Goal: Task Accomplishment & Management: Manage account settings

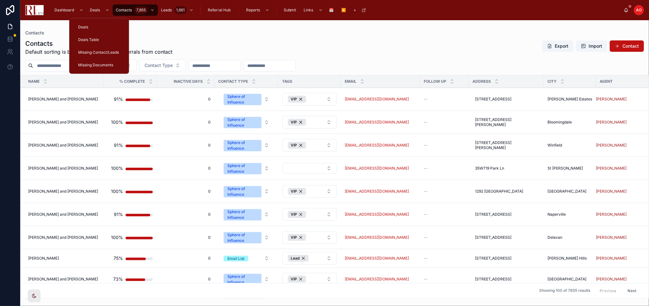
click at [97, 35] on div "Deals Table" at bounding box center [99, 40] width 45 height 10
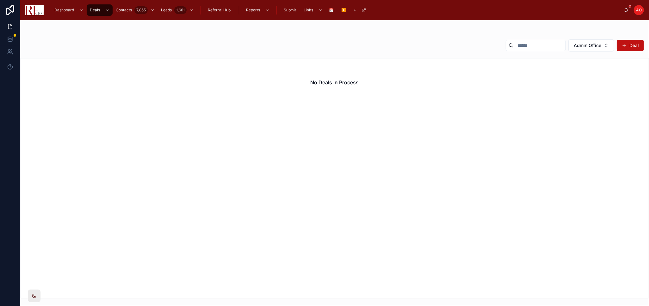
click at [600, 41] on button "Admin Office" at bounding box center [591, 46] width 46 height 12
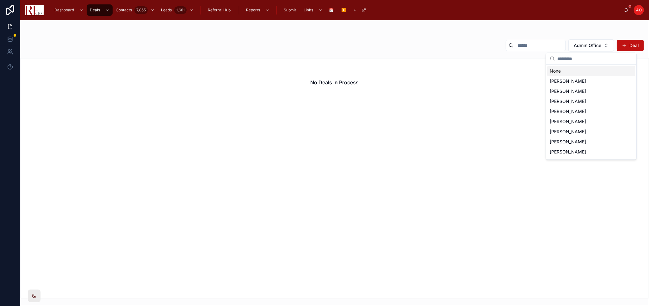
click at [584, 73] on div "None" at bounding box center [591, 71] width 88 height 10
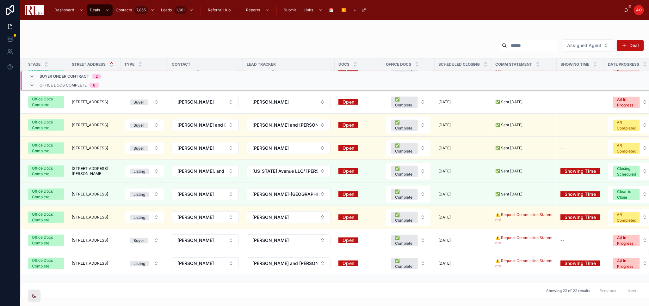
scroll to position [300, 0]
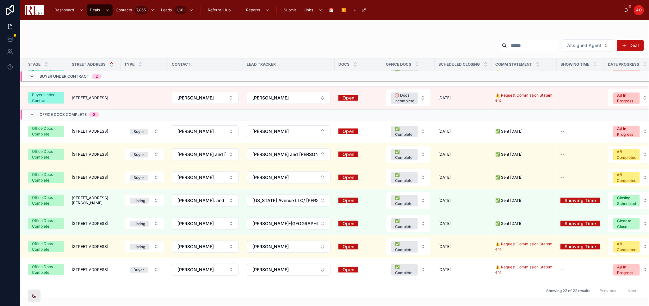
click at [93, 200] on span "223 Gareth Lane" at bounding box center [94, 201] width 45 height 10
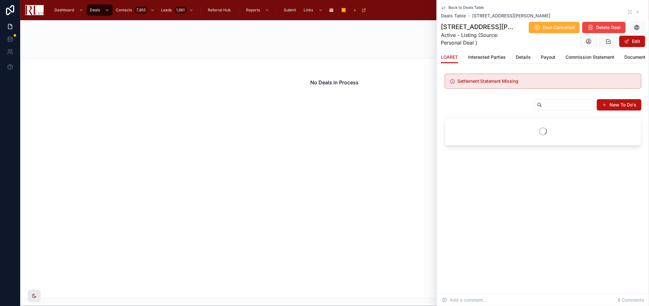
click at [531, 46] on div "Deal Cancelled Delete Deal Edit" at bounding box center [580, 34] width 129 height 26
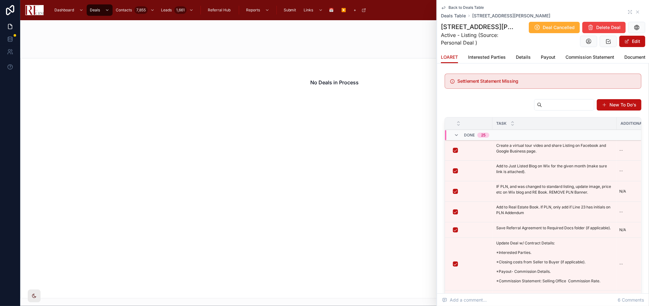
click at [451, 8] on span "Back to Deals Table" at bounding box center [465, 7] width 35 height 5
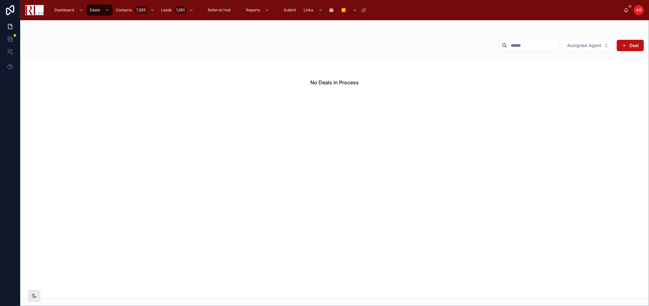
click at [581, 42] on span "Assigned Agent" at bounding box center [584, 45] width 34 height 6
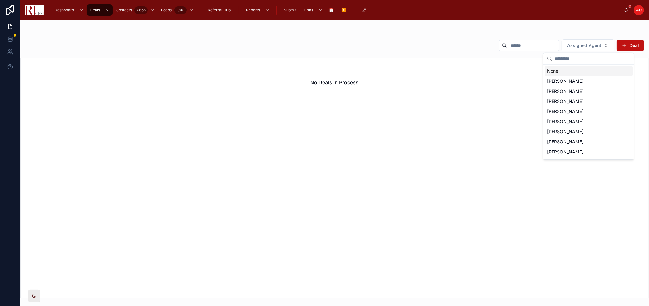
click at [570, 74] on div "None" at bounding box center [588, 71] width 88 height 10
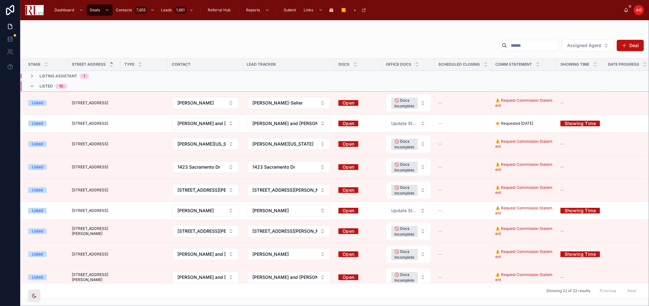
click at [108, 164] on td "1423 Sacramento Drive 1423 Sacramento Drive" at bounding box center [94, 167] width 52 height 23
click at [98, 167] on span "1423 Sacramento Drive" at bounding box center [90, 167] width 36 height 5
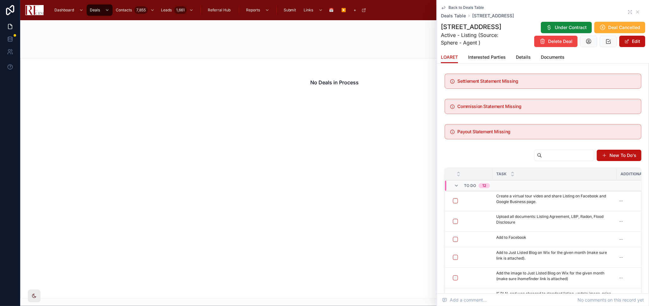
click at [528, 58] on span "Details" at bounding box center [523, 57] width 15 height 6
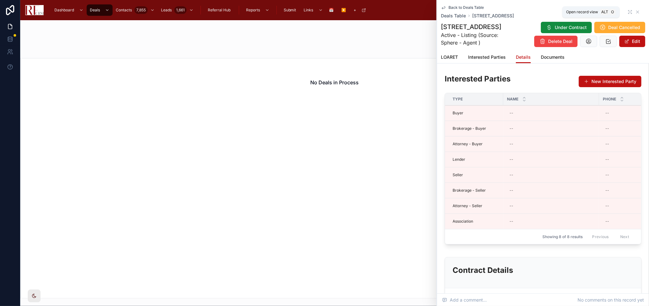
click at [627, 12] on icon at bounding box center [629, 11] width 5 height 5
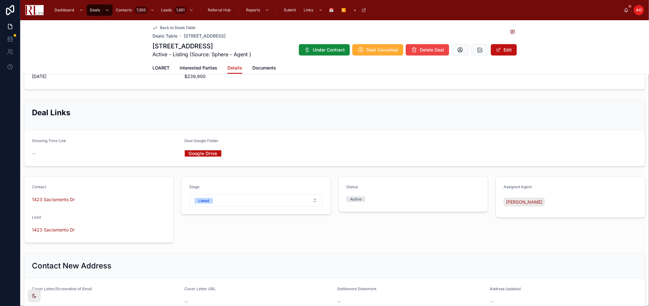
scroll to position [343, 0]
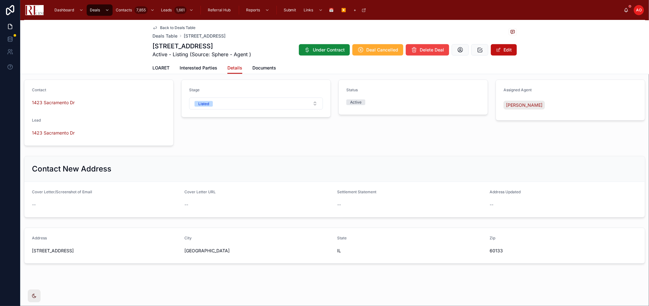
click at [165, 69] on span "LOARET" at bounding box center [160, 68] width 17 height 6
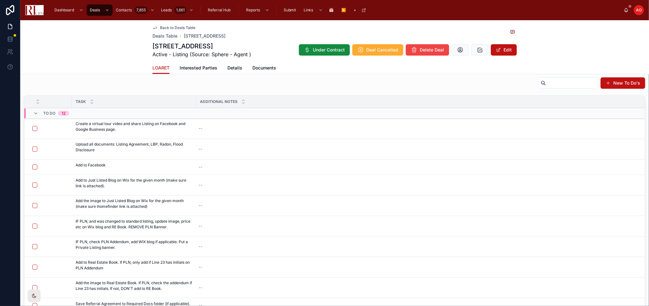
scroll to position [77, 0]
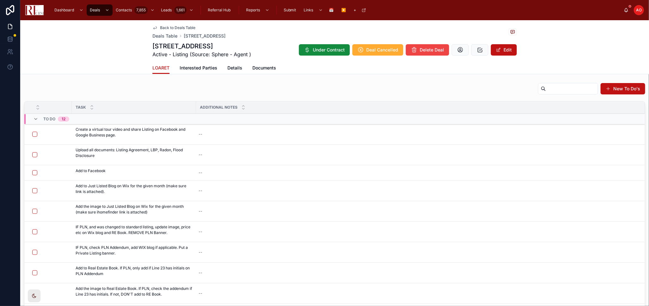
click at [0, 0] on span at bounding box center [0, 0] width 0 height 0
click at [584, 50] on div "Back to Deals Table Deals Table 1423 Sacramento Drive, Hanover Park 1423 Sacram…" at bounding box center [334, 47] width 628 height 54
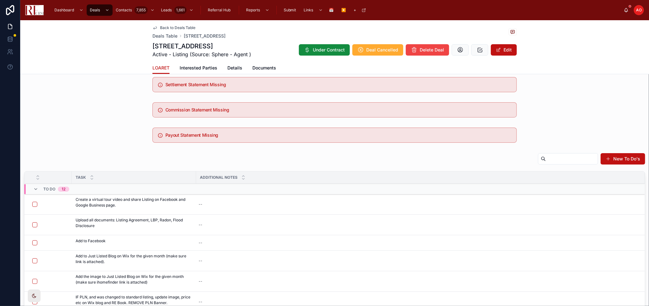
scroll to position [42, 0]
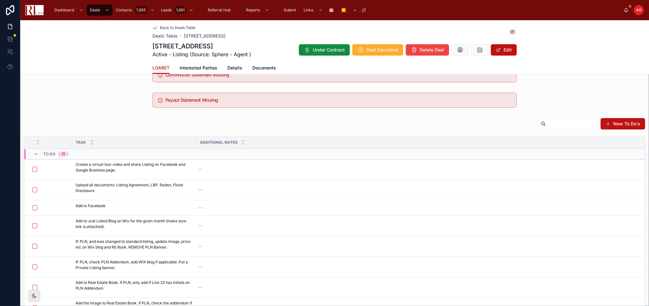
click at [0, 0] on icon at bounding box center [0, 0] width 0 height 0
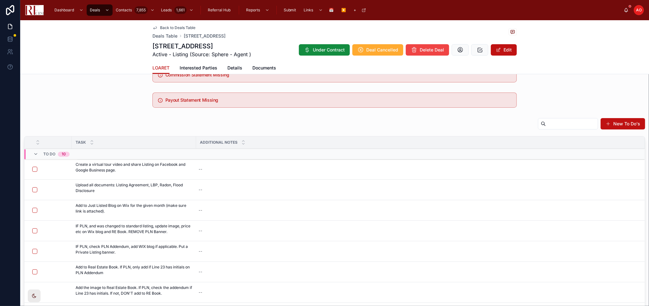
click at [626, 220] on td "--" at bounding box center [420, 210] width 449 height 21
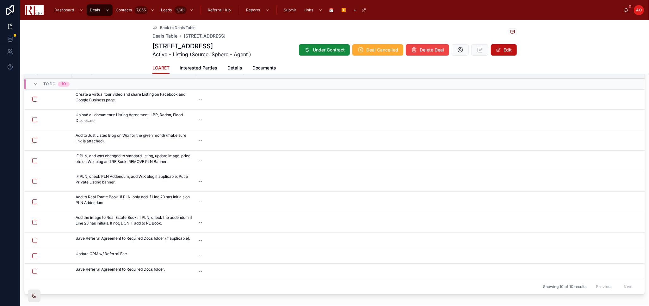
click at [0, 0] on icon at bounding box center [0, 0] width 0 height 0
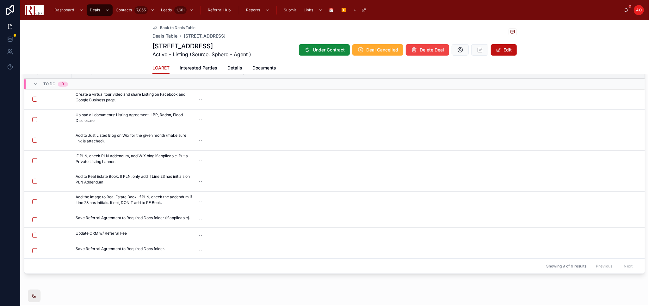
click at [0, 0] on button at bounding box center [0, 0] width 0 height 0
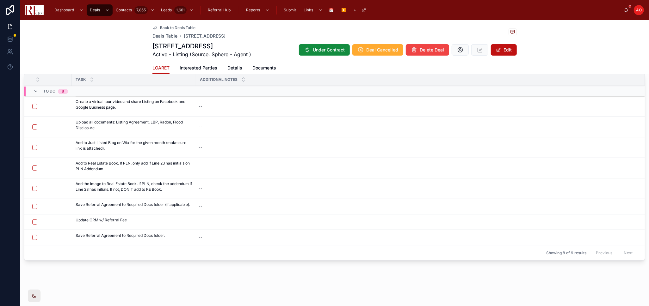
scroll to position [105, 0]
click at [36, 170] on button "button" at bounding box center [34, 168] width 5 height 5
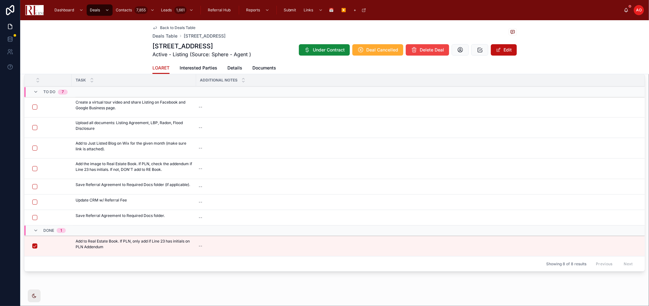
click at [0, 0] on icon at bounding box center [0, 0] width 0 height 0
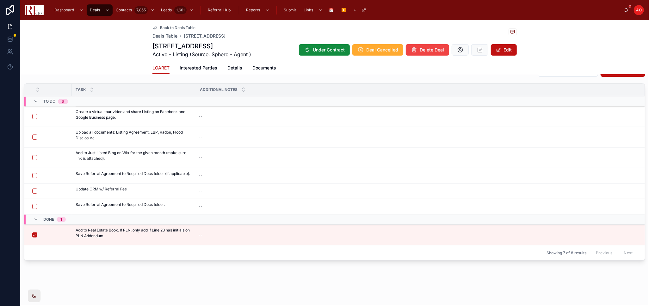
scroll to position [95, 0]
click at [303, 271] on div "Back to Deals Table Deals Table 1423 Sacramento Drive, Hanover Park 1423 Sacram…" at bounding box center [334, 116] width 628 height 381
click at [36, 158] on button "button" at bounding box center [34, 158] width 5 height 5
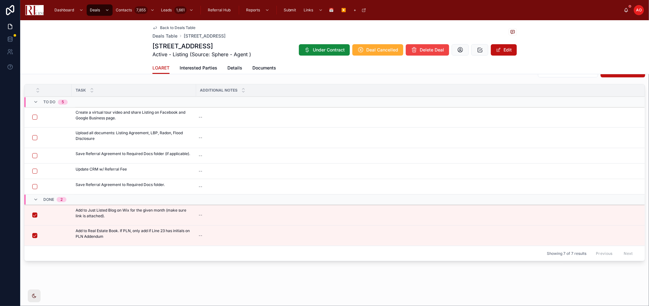
click at [259, 65] on span "Documents" at bounding box center [264, 68] width 24 height 6
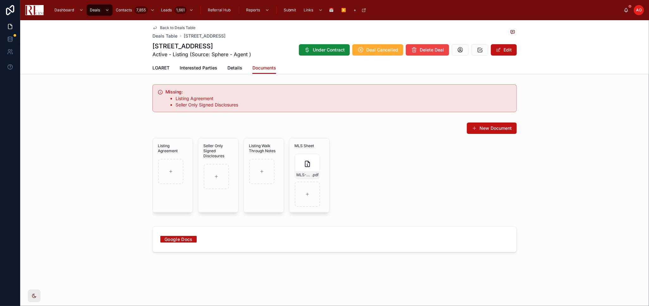
click at [159, 70] on span "LOARET" at bounding box center [160, 68] width 17 height 6
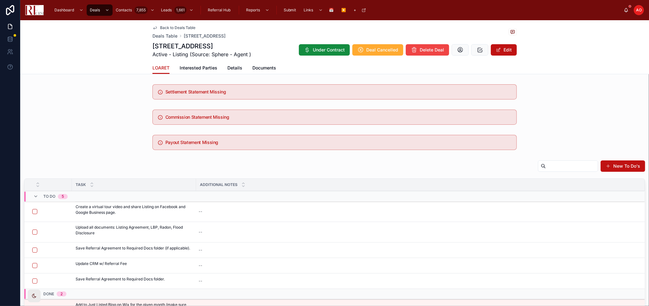
click at [184, 28] on span "Back to Deals Table" at bounding box center [177, 27] width 35 height 5
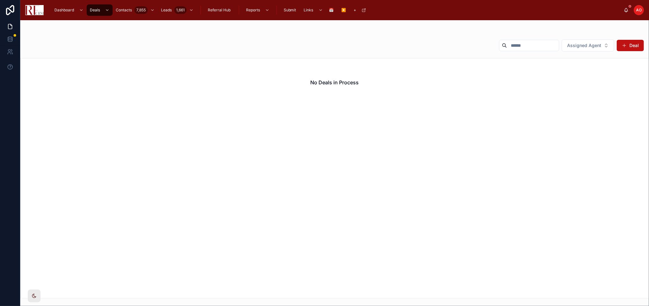
click at [590, 46] on span "Assigned Agent" at bounding box center [584, 45] width 34 height 6
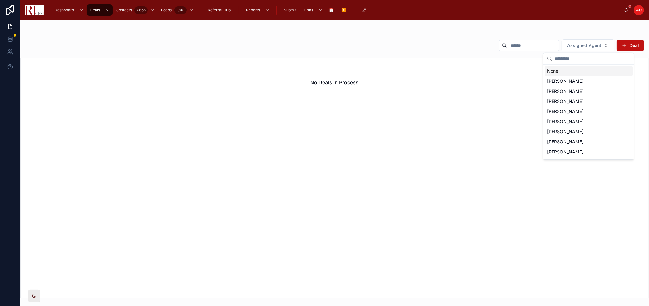
click at [579, 72] on div "None" at bounding box center [588, 71] width 88 height 10
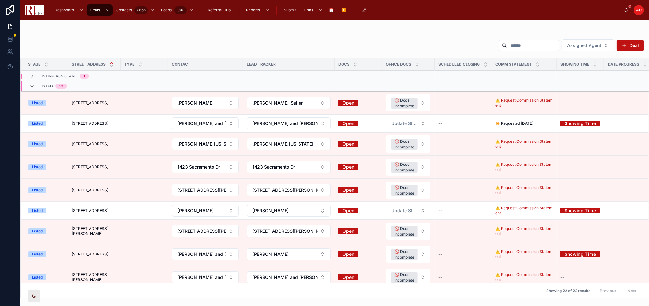
click at [98, 190] on span "1808 Powers Road" at bounding box center [90, 190] width 36 height 5
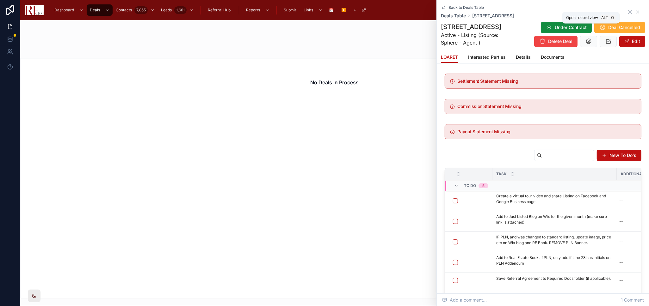
click at [627, 11] on icon at bounding box center [629, 11] width 5 height 5
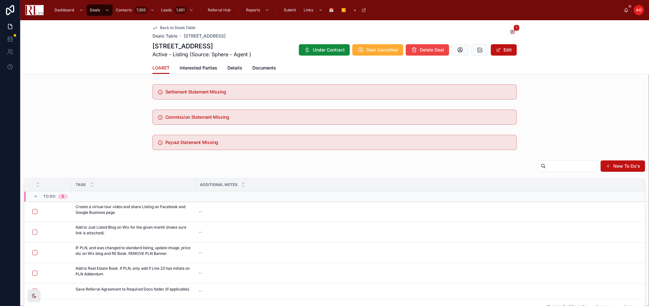
click at [210, 210] on div "--" at bounding box center [416, 212] width 441 height 10
click at [213, 216] on textarea at bounding box center [229, 224] width 60 height 19
type textarea "**********"
click at [274, 217] on icon "submit" at bounding box center [275, 219] width 5 height 5
click at [35, 232] on button "button" at bounding box center [34, 232] width 5 height 5
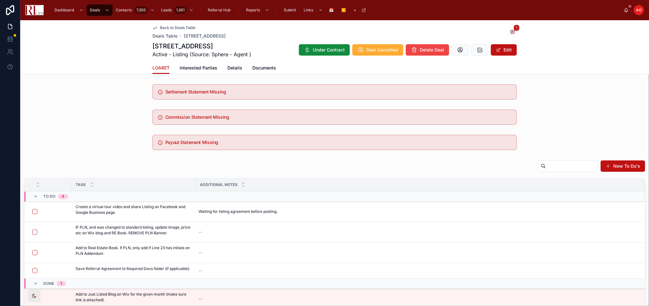
click at [0, 0] on icon at bounding box center [0, 0] width 0 height 0
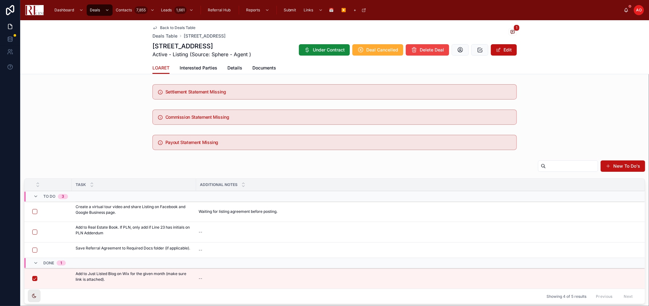
click at [220, 233] on div "--" at bounding box center [416, 232] width 441 height 10
type textarea "***"
click at [253, 232] on div "--" at bounding box center [416, 232] width 441 height 10
click at [274, 234] on div "--" at bounding box center [416, 232] width 441 height 10
click at [277, 239] on icon "submit" at bounding box center [275, 240] width 5 height 5
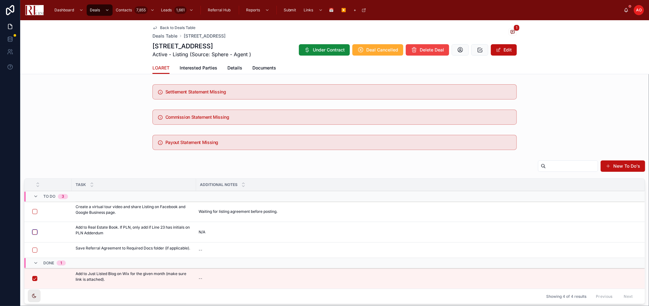
click at [34, 230] on button "button" at bounding box center [34, 232] width 5 height 5
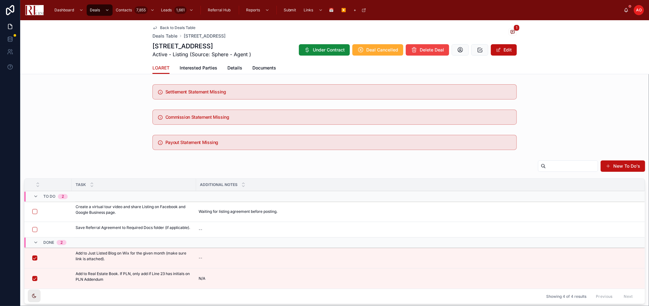
click at [64, 136] on div "Payout Statement Missing" at bounding box center [334, 142] width 628 height 20
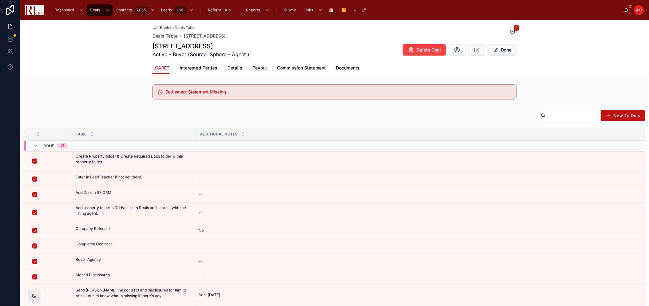
scroll to position [42, 0]
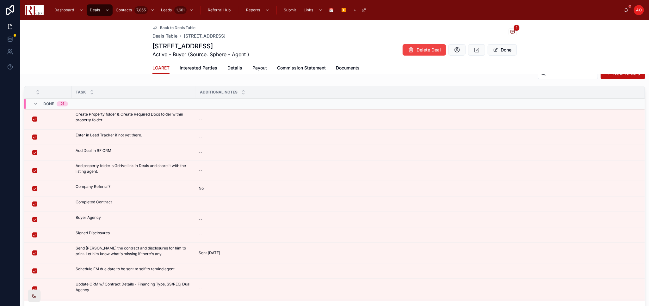
click at [170, 30] on span "Back to Deals Table" at bounding box center [177, 27] width 35 height 5
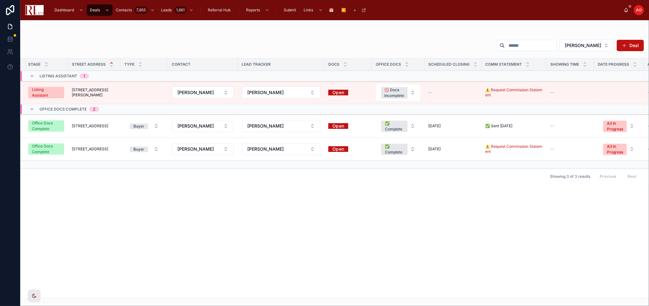
click at [606, 44] on button "Lynette Ramirez" at bounding box center [586, 46] width 55 height 12
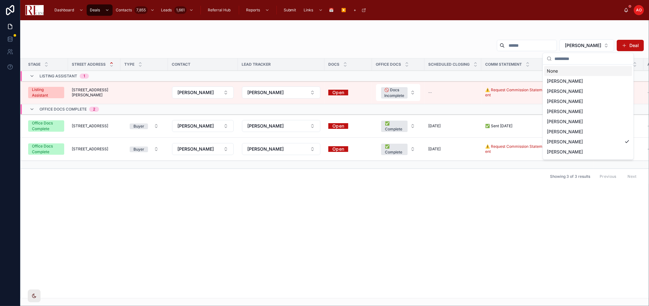
click at [577, 71] on div "None" at bounding box center [588, 71] width 88 height 10
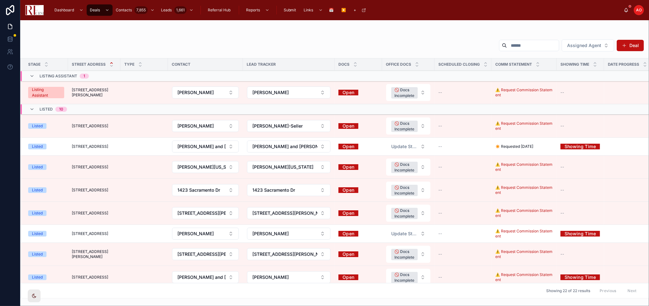
scroll to position [70, 0]
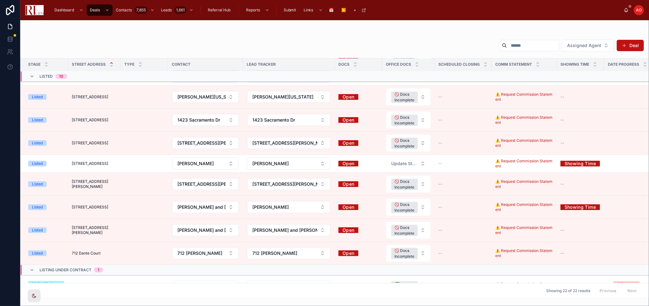
click at [97, 120] on span "1423 Sacramento Drive" at bounding box center [90, 120] width 36 height 5
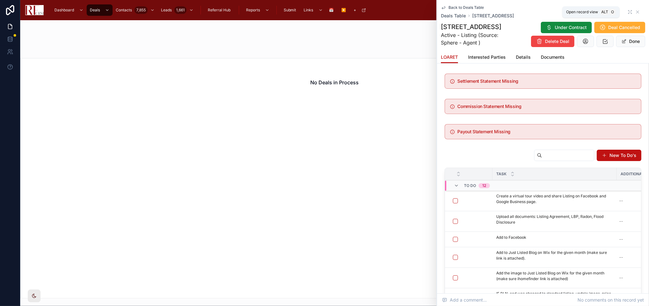
click at [627, 12] on icon at bounding box center [629, 11] width 5 height 5
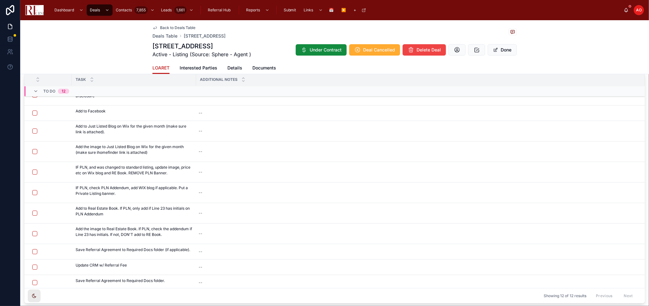
scroll to position [34, 0]
click at [266, 68] on span "Documents" at bounding box center [264, 68] width 24 height 6
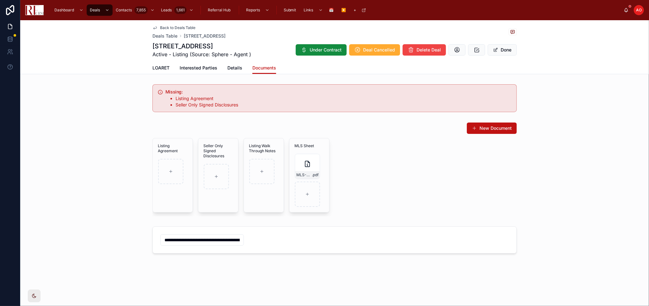
click at [0, 0] on icon "button" at bounding box center [0, 0] width 0 height 0
click at [319, 148] on icon "button" at bounding box center [321, 147] width 5 height 5
click at [501, 43] on div "1423 Sacramento Drive, Hanover Park Active - Listing (Source: Sphere - Agent ) …" at bounding box center [334, 50] width 364 height 16
click at [502, 49] on button "Done" at bounding box center [501, 49] width 29 height 11
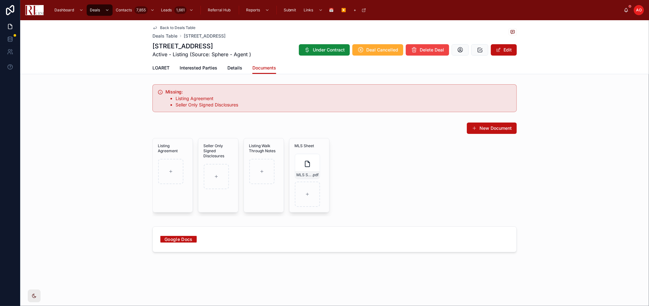
click at [437, 179] on div "Listing Agreement Seller Only Signed Disclosures Listing Walk Through Notes MLS…" at bounding box center [334, 177] width 364 height 78
click at [180, 27] on span "Back to Deals Table" at bounding box center [177, 27] width 35 height 5
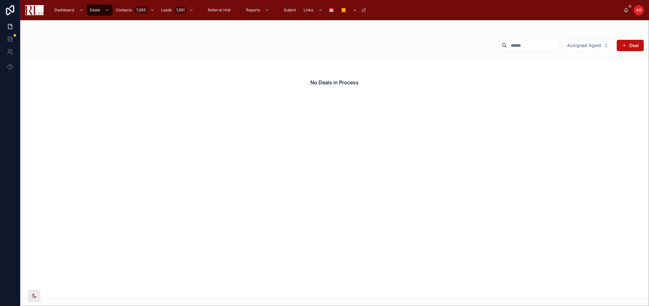
click at [595, 49] on button "Assigned Agent" at bounding box center [587, 46] width 52 height 12
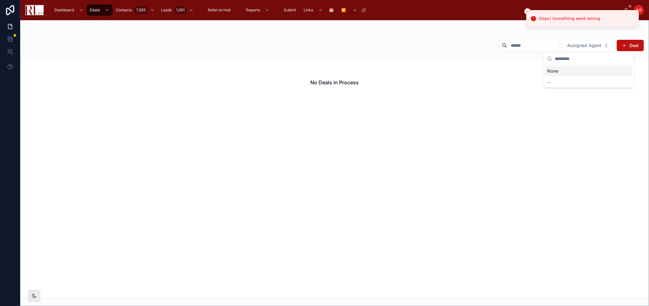
click at [572, 20] on div "Oops! Something went wrong" at bounding box center [569, 18] width 61 height 6
click at [527, 11] on line "Close toast" at bounding box center [527, 11] width 2 height 2
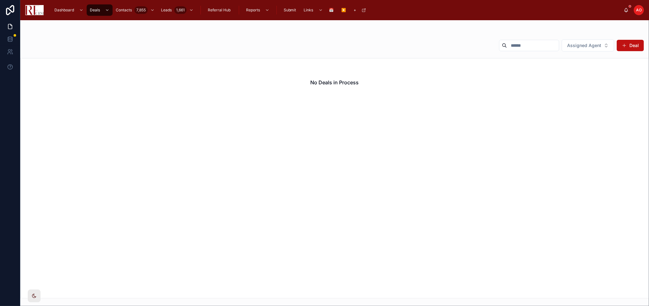
click at [600, 47] on span "Assigned Agent" at bounding box center [584, 45] width 34 height 6
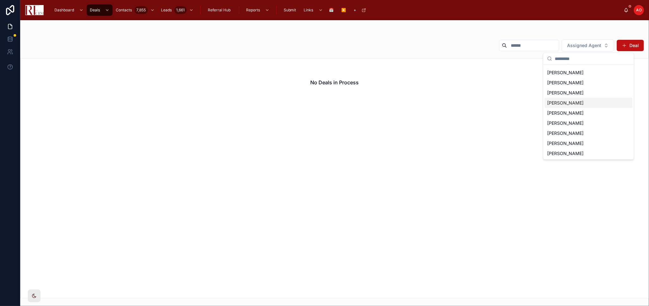
scroll to position [29, 0]
click at [555, 151] on div "..." at bounding box center [588, 154] width 88 height 10
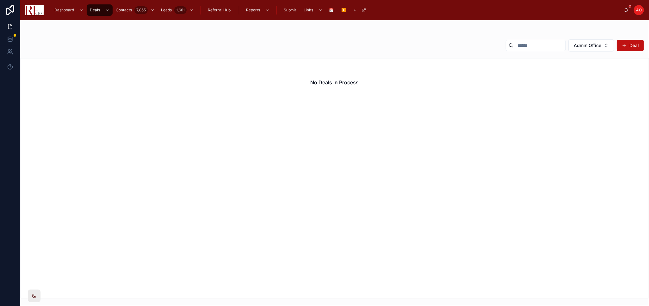
click at [594, 46] on span "Admin Office" at bounding box center [586, 45] width 27 height 6
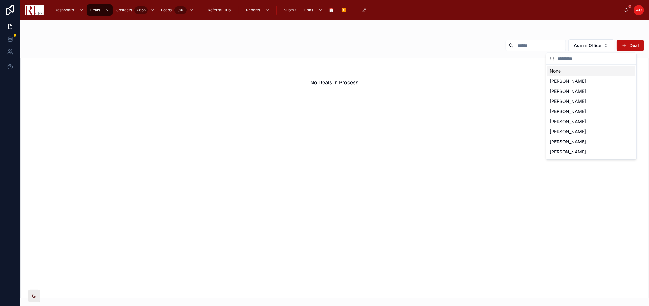
click at [595, 46] on span "Admin Office" at bounding box center [586, 45] width 27 height 6
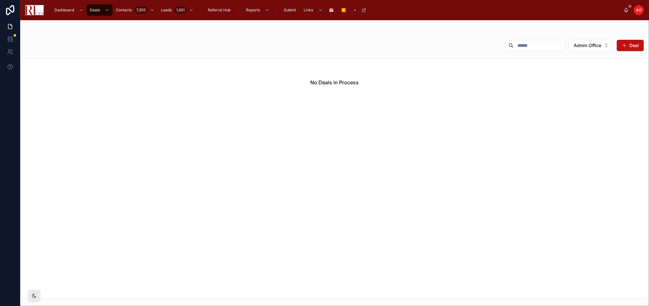
click at [593, 44] on span "Admin Office" at bounding box center [586, 45] width 27 height 6
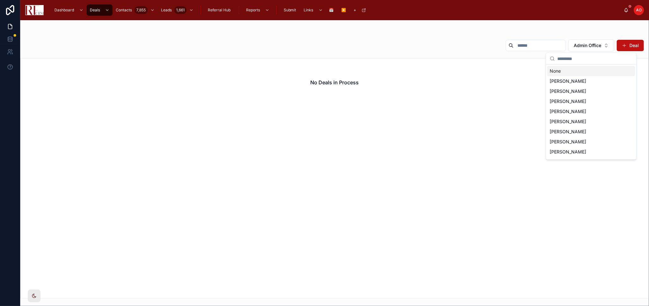
click at [575, 73] on div "None" at bounding box center [591, 71] width 88 height 10
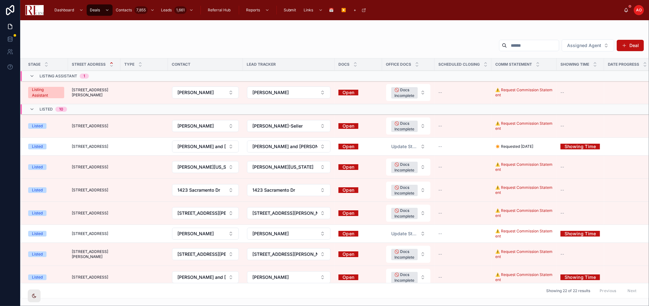
click at [82, 191] on span "1423 Sacramento Drive" at bounding box center [90, 190] width 36 height 5
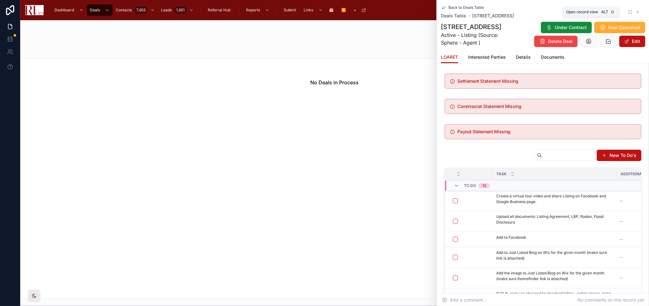
click at [627, 10] on icon at bounding box center [629, 11] width 5 height 5
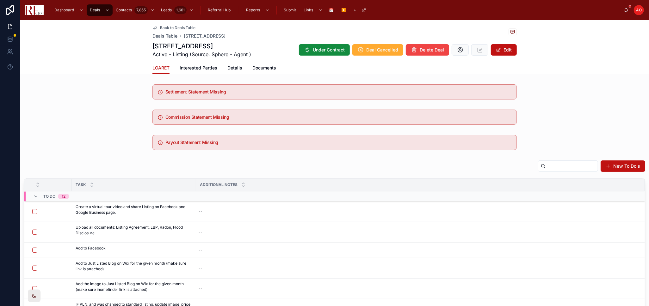
click at [256, 66] on span "Documents" at bounding box center [264, 68] width 24 height 6
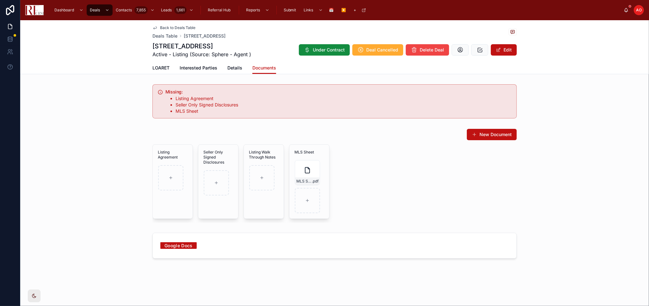
click at [308, 160] on div "MLS Sheet-1423 Sacramento .pdf" at bounding box center [307, 172] width 25 height 25
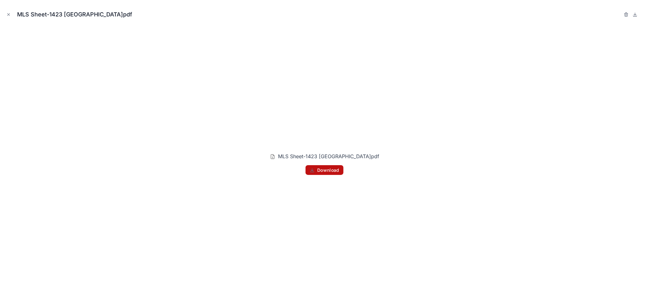
click at [9, 14] on icon "Close modal" at bounding box center [8, 14] width 4 height 4
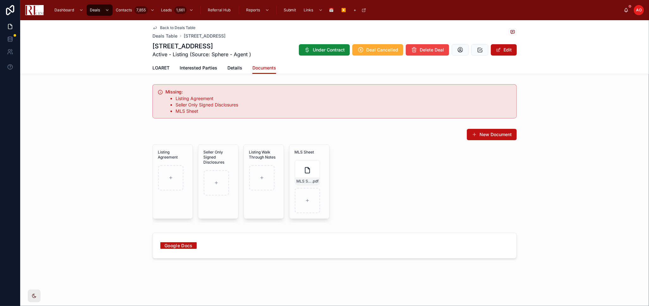
click at [0, 0] on icon "button" at bounding box center [0, 0] width 0 height 0
click at [322, 155] on icon "button" at bounding box center [321, 153] width 5 height 5
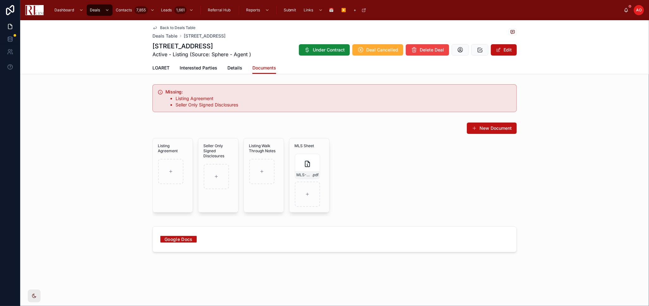
click at [165, 27] on span "Back to Deals Table" at bounding box center [177, 27] width 35 height 5
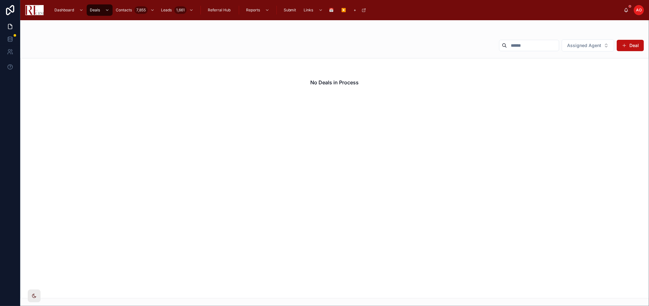
click at [586, 47] on span "Assigned Agent" at bounding box center [584, 45] width 34 height 6
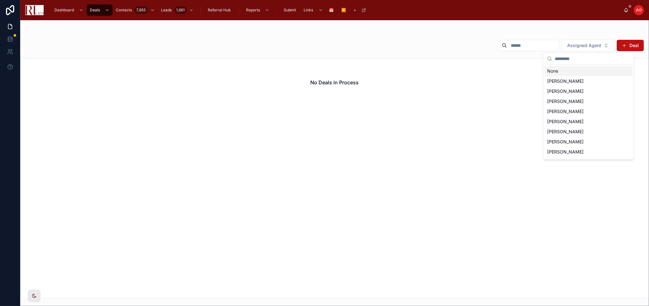
click at [572, 71] on div "None" at bounding box center [588, 71] width 88 height 10
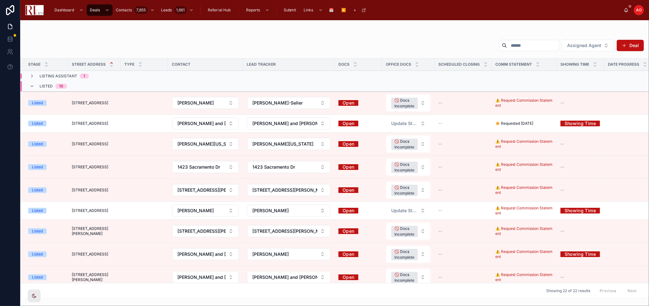
click at [98, 190] on span "1808 Powers Road" at bounding box center [90, 190] width 36 height 5
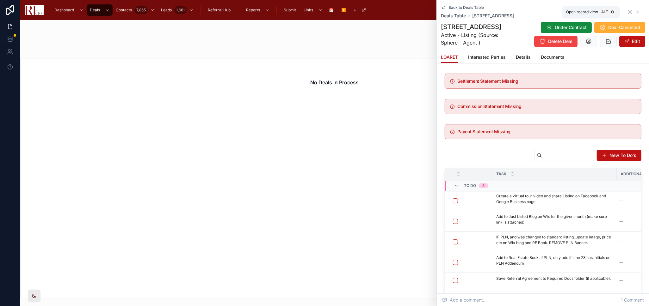
click at [630, 11] on icon at bounding box center [630, 10] width 1 height 1
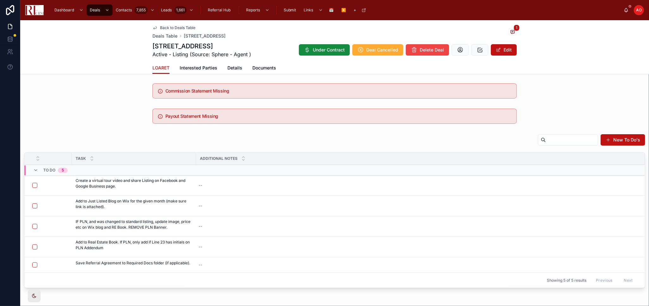
scroll to position [53, 0]
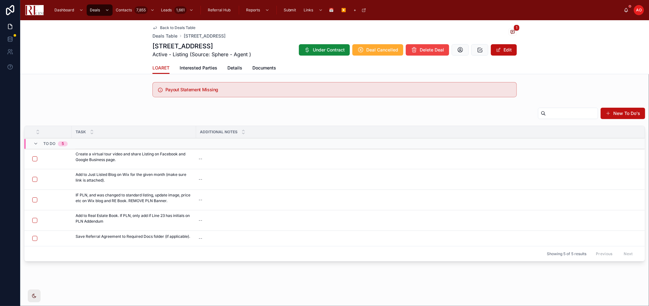
click at [228, 68] on span "Details" at bounding box center [234, 68] width 15 height 6
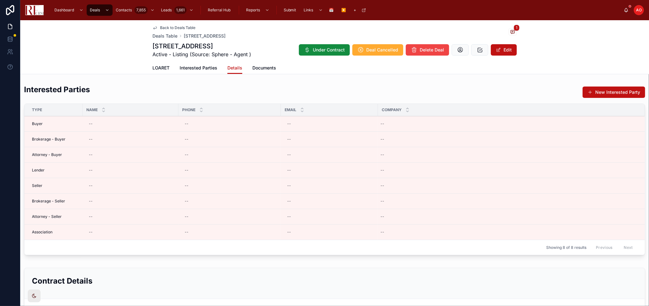
click at [266, 65] on span "Documents" at bounding box center [264, 68] width 24 height 6
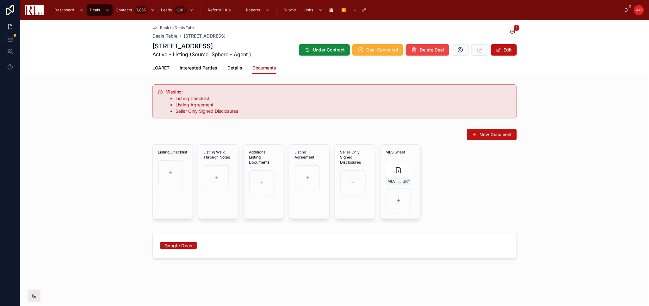
click at [0, 0] on icon "button" at bounding box center [0, 0] width 0 height 0
click at [411, 154] on icon "button" at bounding box center [412, 154] width 3 height 3
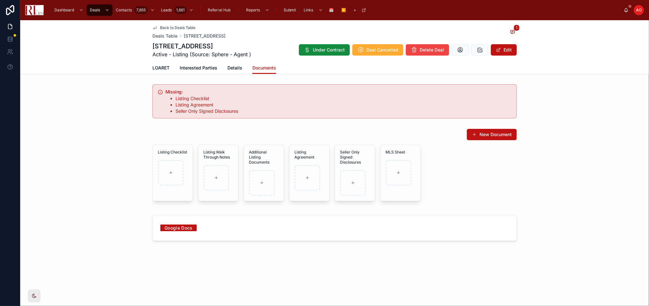
click at [517, 172] on div "New Document Listing Checklist Listing Walk Through Notes Additional Listing Do…" at bounding box center [334, 167] width 628 height 82
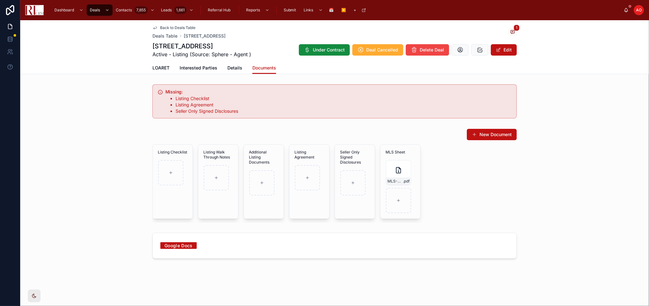
click at [557, 174] on div "New Document Listing Checklist Listing Walk Through Notes Additional Listing Do…" at bounding box center [334, 175] width 628 height 99
click at [397, 181] on span "MLS-Sheet-1808-Powers" at bounding box center [394, 181] width 15 height 5
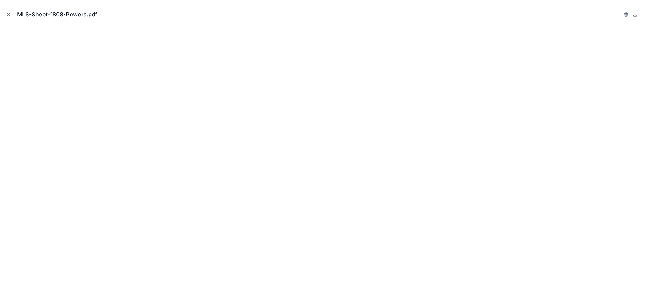
click at [7, 15] on icon "Close modal" at bounding box center [8, 14] width 4 height 4
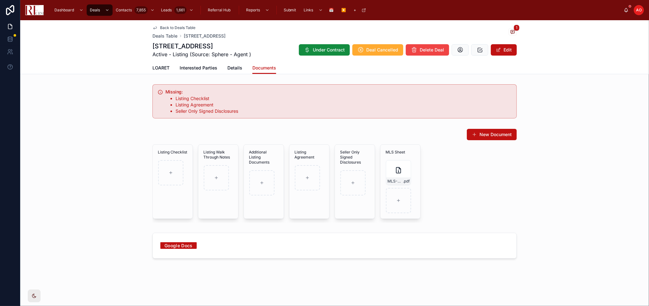
click at [170, 33] on span "Deals Table" at bounding box center [164, 36] width 25 height 6
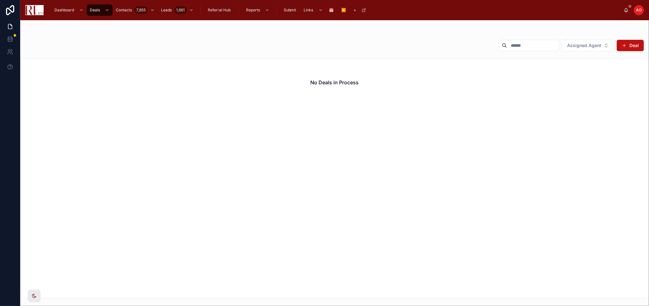
click at [597, 46] on span "Assigned Agent" at bounding box center [584, 45] width 34 height 6
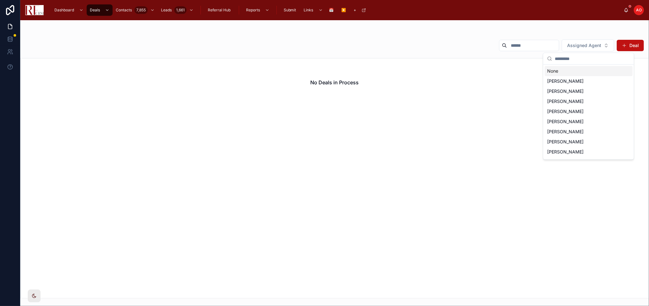
click at [568, 69] on div "None" at bounding box center [588, 71] width 88 height 10
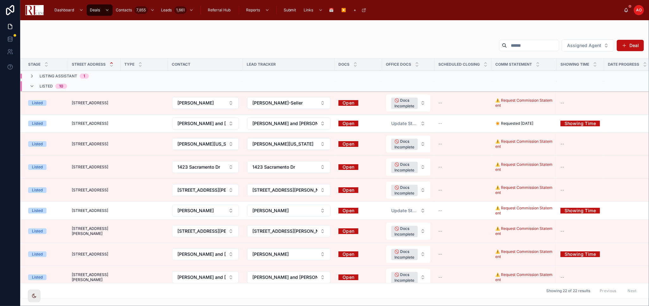
click at [98, 166] on span "1423 Sacramento Drive" at bounding box center [90, 167] width 36 height 5
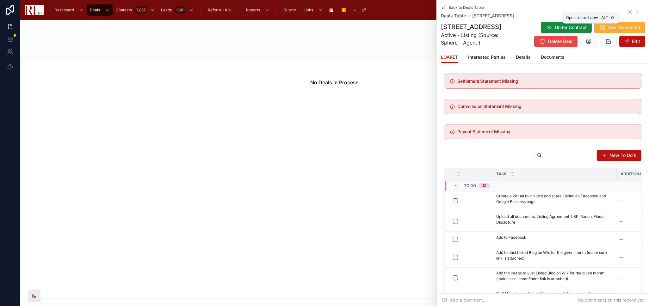
click at [628, 11] on icon at bounding box center [628, 10] width 1 height 1
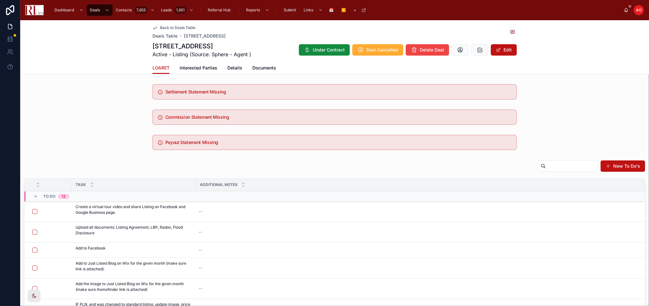
click at [0, 0] on icon at bounding box center [0, 0] width 0 height 0
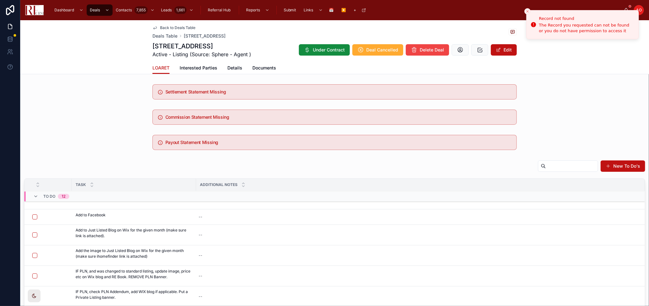
scroll to position [34, 0]
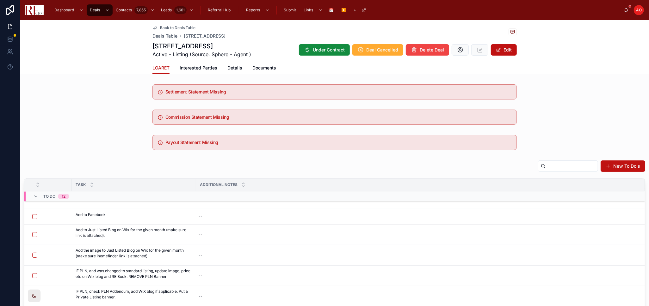
click at [622, 243] on td "--" at bounding box center [420, 235] width 449 height 21
click at [0, 0] on button at bounding box center [0, 0] width 0 height 0
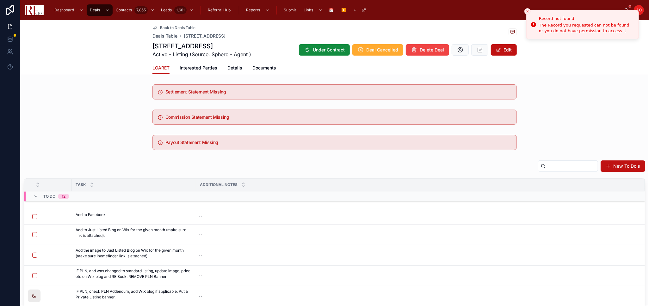
click at [575, 94] on div "Settlement Statement Missing" at bounding box center [334, 92] width 628 height 20
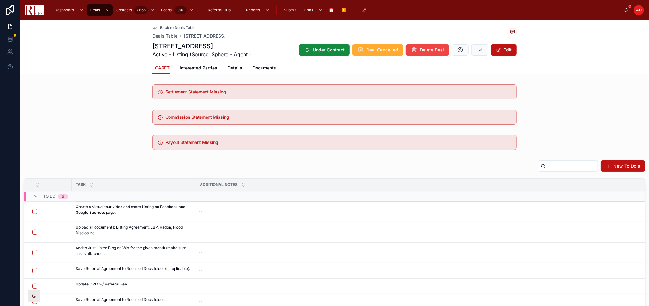
click at [211, 210] on div "--" at bounding box center [416, 212] width 441 height 10
type textarea "**********"
click at [274, 220] on icon "submit" at bounding box center [275, 219] width 5 height 5
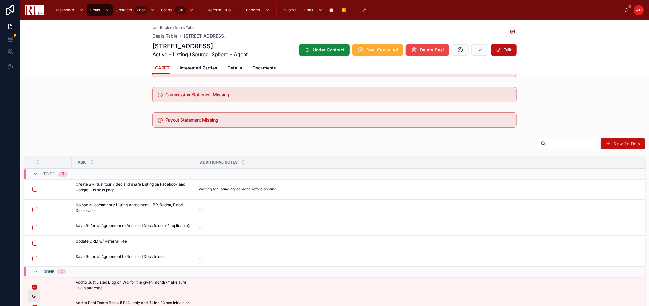
scroll to position [35, 0]
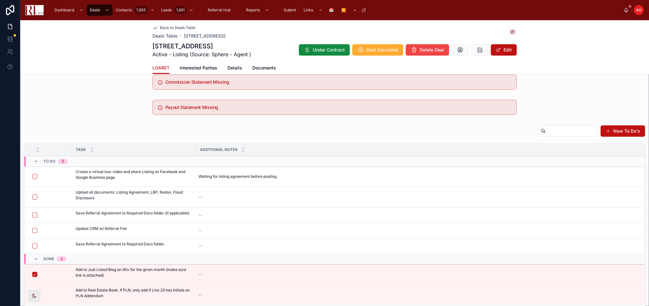
click at [83, 116] on div "Payout Statement Missing" at bounding box center [334, 107] width 628 height 20
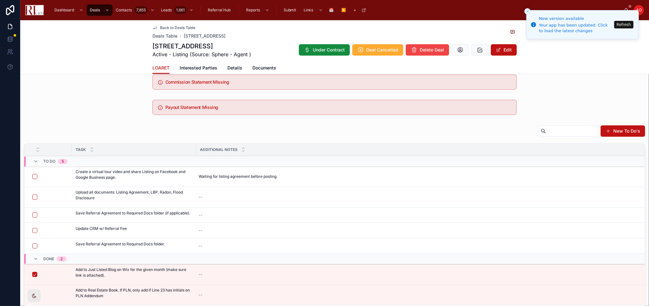
click at [625, 25] on button "Refresh" at bounding box center [623, 25] width 19 height 8
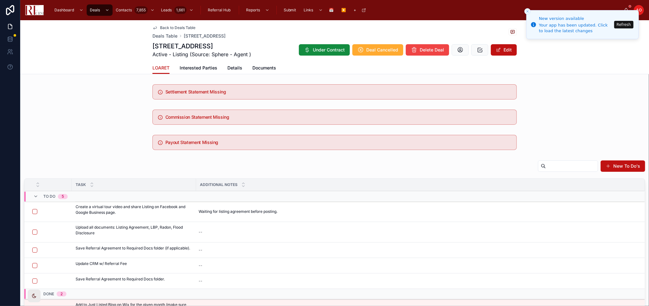
click at [330, 10] on span "📅" at bounding box center [331, 10] width 5 height 5
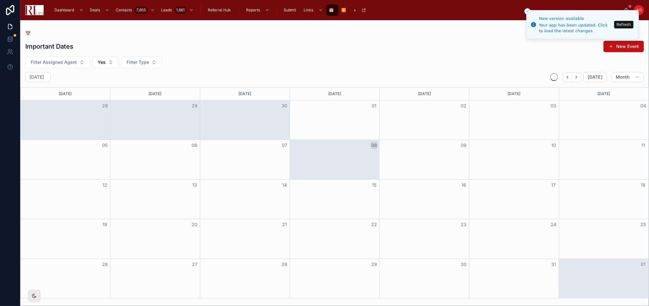
click at [625, 23] on button "Refresh" at bounding box center [623, 25] width 19 height 8
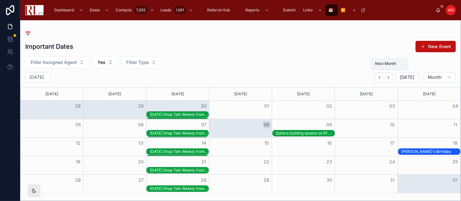
click at [393, 77] on button "Next" at bounding box center [389, 77] width 9 height 10
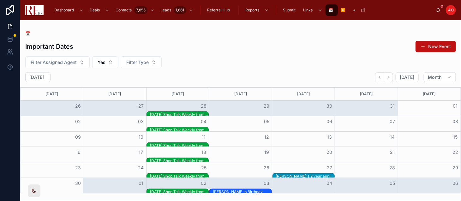
click at [200, 129] on div "Tuesday Shop Talk Weekly from 10am to 10:30am." at bounding box center [179, 129] width 58 height 5
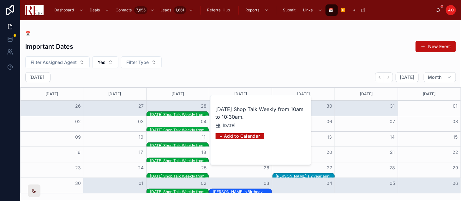
click at [292, 155] on span "Open" at bounding box center [290, 154] width 12 height 6
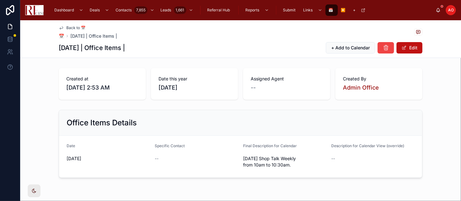
click at [386, 47] on icon at bounding box center [386, 48] width 6 height 6
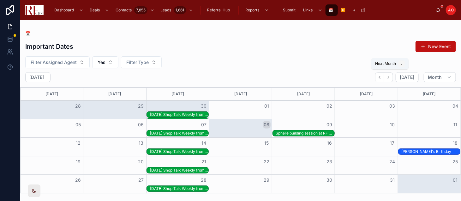
click at [389, 77] on icon "Next" at bounding box center [389, 77] width 5 height 5
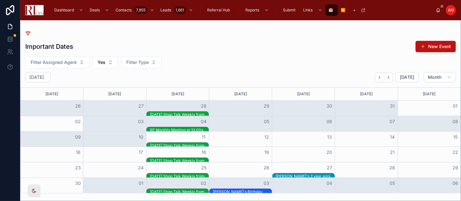
drag, startPoint x: 145, startPoint y: 129, endPoint x: 145, endPoint y: 134, distance: 5.1
click at [145, 134] on div "Sunday Monday Tuesday Wednesday Thursday Friday Saturday 26 27 28 29 30 31 01 T…" at bounding box center [240, 140] width 441 height 106
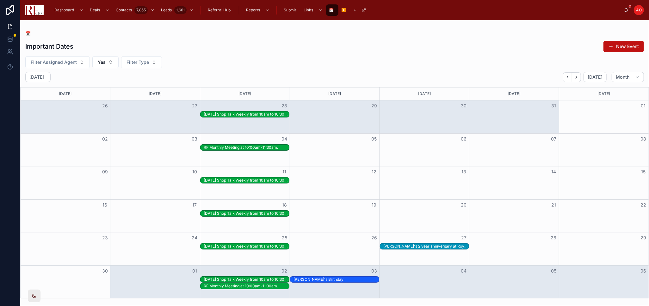
click at [263, 147] on div "RF Monthly Meeting at 10:00am-11:30am." at bounding box center [246, 147] width 85 height 5
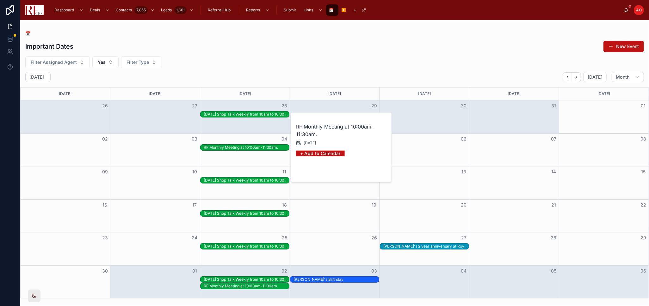
click at [374, 171] on span "Open" at bounding box center [370, 172] width 12 height 6
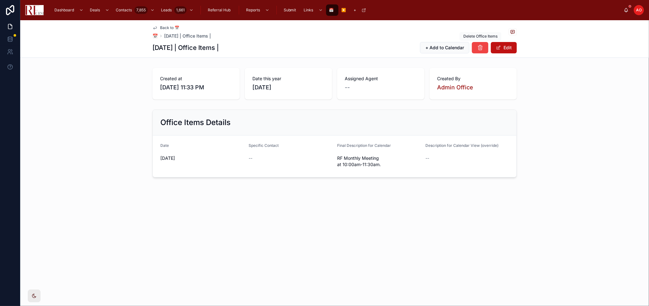
click at [481, 48] on icon at bounding box center [480, 48] width 6 height 6
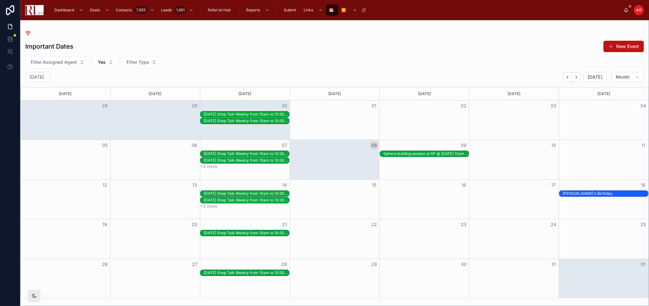
click at [209, 166] on button "+2 more" at bounding box center [208, 166] width 17 height 5
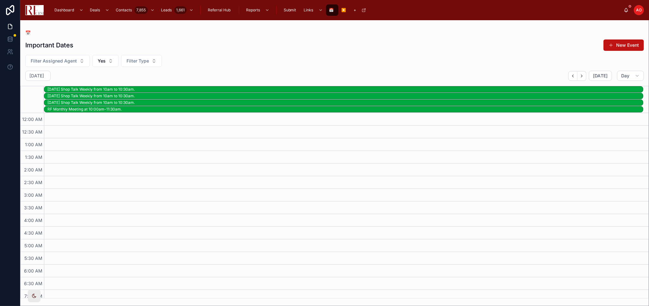
click at [263, 86] on div "Tuesday Shop Talk Weekly from 10am to 10:30am." at bounding box center [343, 89] width 599 height 6
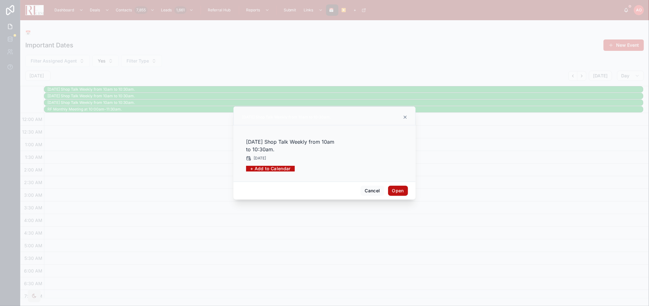
click at [390, 188] on button "Open" at bounding box center [398, 191] width 20 height 10
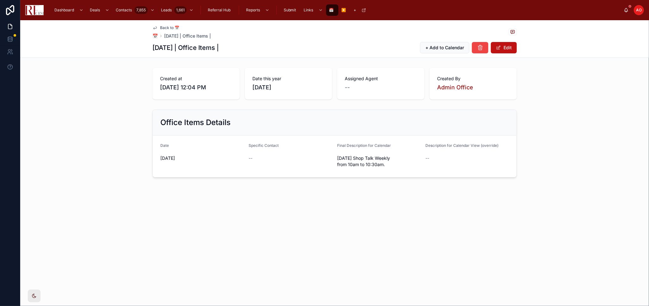
click at [482, 49] on icon at bounding box center [480, 48] width 6 height 6
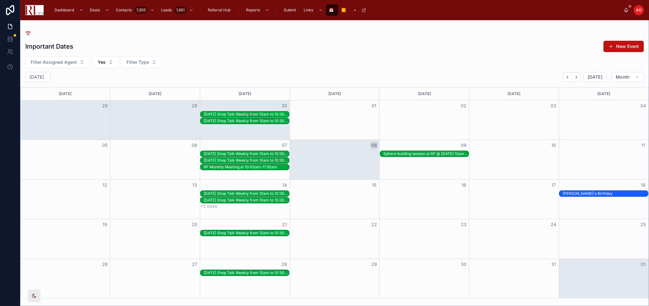
click at [264, 160] on div "Tuesday Shop Talk Weekly from 10am to 10:30am." at bounding box center [246, 160] width 85 height 5
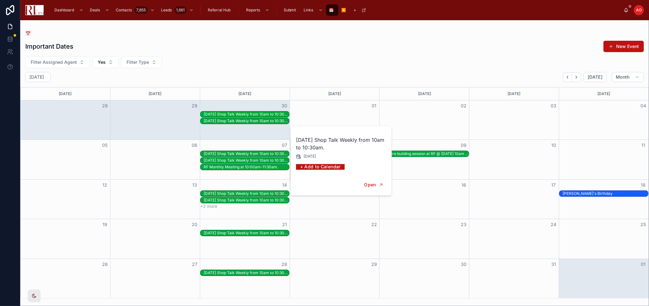
click at [243, 160] on div "Tuesday Shop Talk Weekly from 10am to 10:30am." at bounding box center [246, 160] width 85 height 5
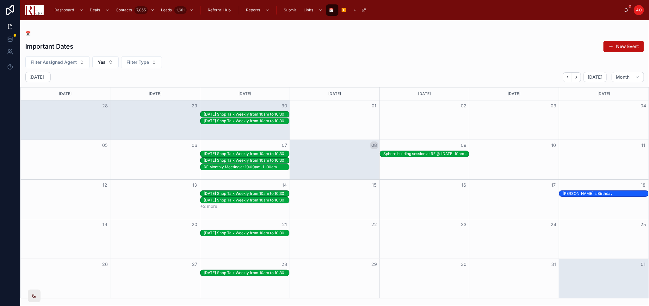
click at [243, 160] on div "Tuesday Shop Talk Weekly from 10am to 10:30am." at bounding box center [246, 160] width 85 height 5
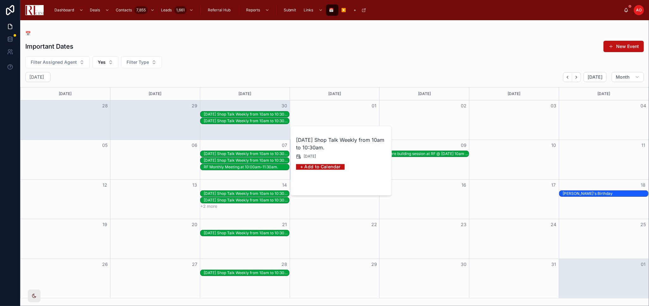
click at [370, 185] on span "Open" at bounding box center [370, 185] width 12 height 6
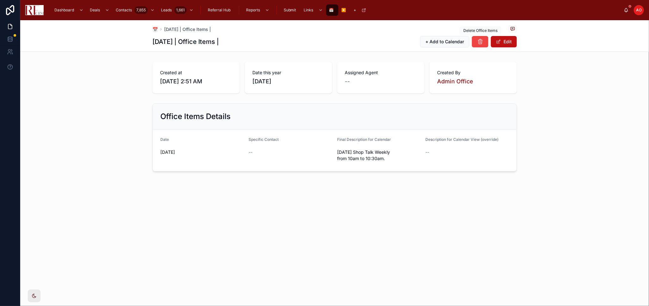
click at [477, 41] on icon at bounding box center [480, 42] width 6 height 6
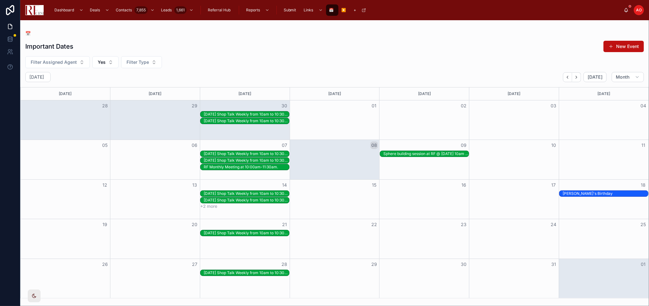
click at [269, 154] on div "Tuesday Shop Talk Weekly from 10am to 10:30am." at bounding box center [246, 153] width 85 height 5
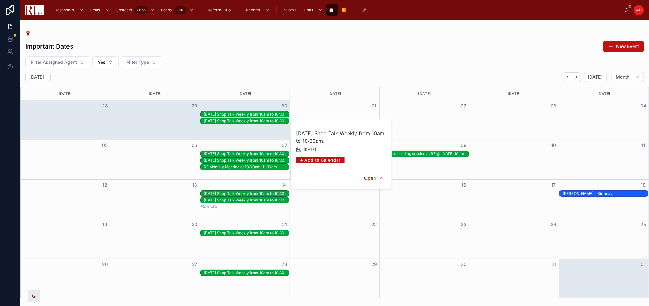
click at [335, 42] on div "Important Dates New Event" at bounding box center [334, 46] width 618 height 12
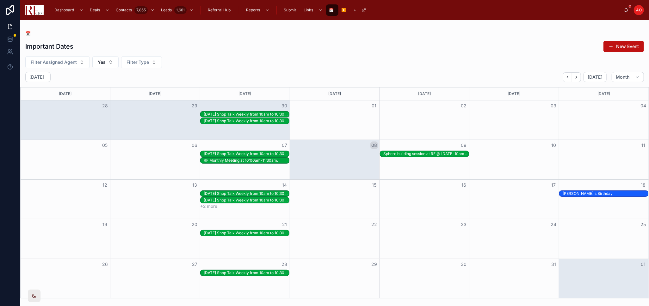
click at [253, 201] on div "Tuesday Shop Talk Weekly from 10am to 10:30am." at bounding box center [246, 200] width 85 height 5
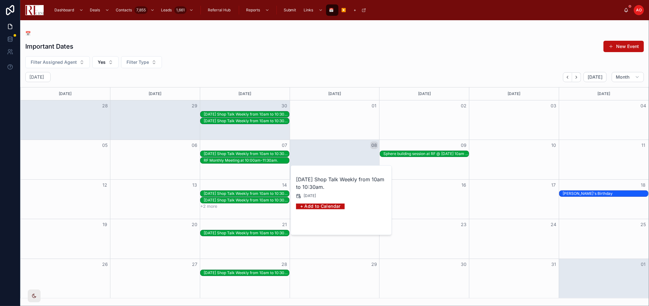
click at [378, 225] on button "Open" at bounding box center [373, 225] width 27 height 10
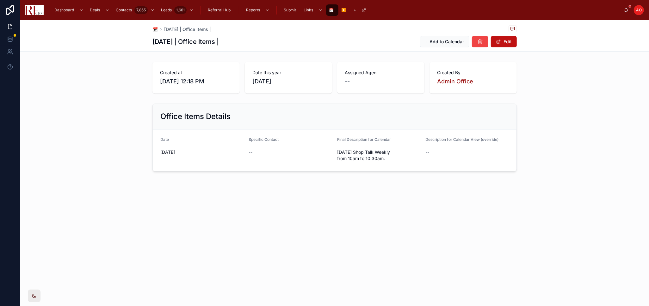
click at [480, 40] on icon at bounding box center [480, 42] width 6 height 6
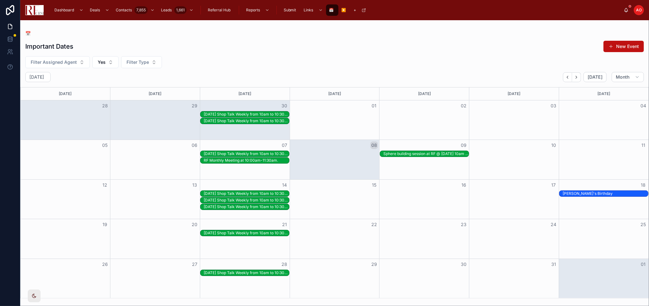
click at [248, 207] on div "Tuesday Shop Talk Weekly from 10am to 10:30am." at bounding box center [246, 207] width 85 height 5
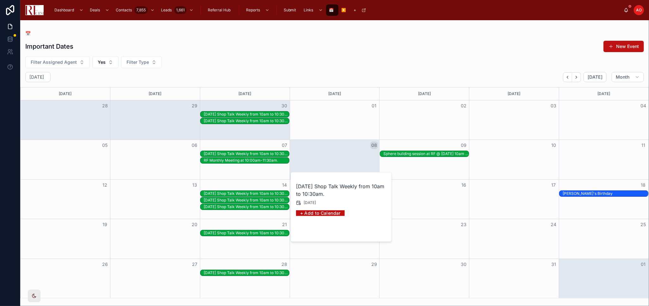
click at [366, 233] on span "Open" at bounding box center [370, 232] width 12 height 6
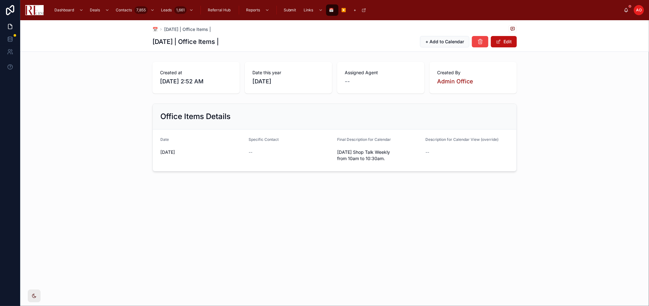
click at [482, 42] on icon at bounding box center [480, 42] width 6 height 6
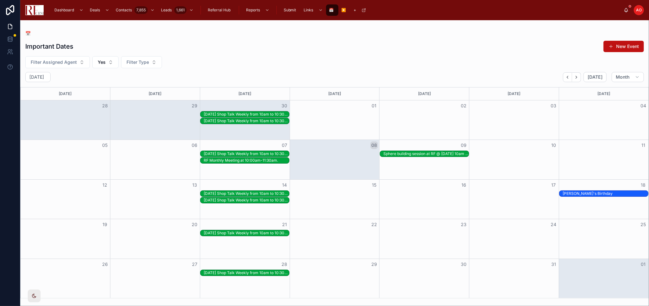
click at [260, 201] on div "Tuesday Shop Talk Weekly from 10am to 10:30am." at bounding box center [246, 200] width 85 height 5
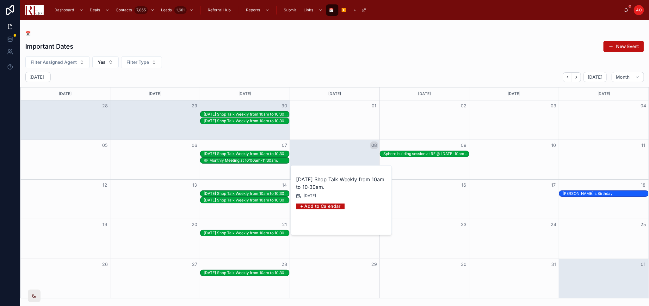
click at [368, 225] on span "Open" at bounding box center [370, 225] width 12 height 6
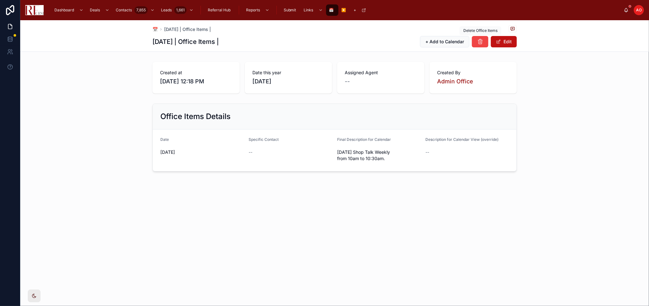
click at [476, 39] on button at bounding box center [480, 41] width 16 height 11
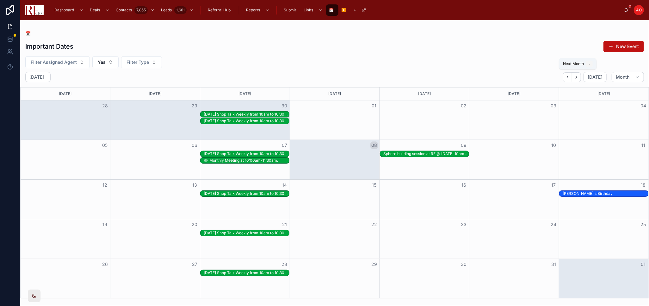
click at [574, 77] on button "Next" at bounding box center [576, 77] width 9 height 10
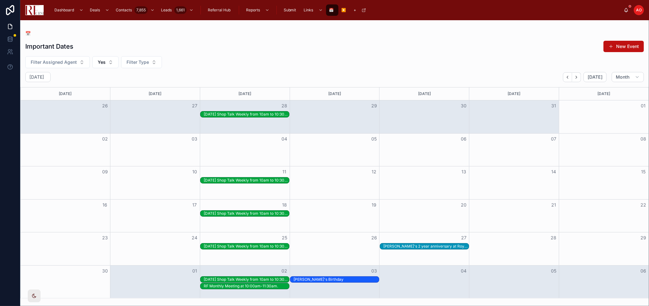
click at [229, 180] on div "Tuesday Shop Talk Weekly from 10am to 10:30am." at bounding box center [246, 180] width 85 height 5
click at [372, 208] on button "Open" at bounding box center [373, 204] width 27 height 10
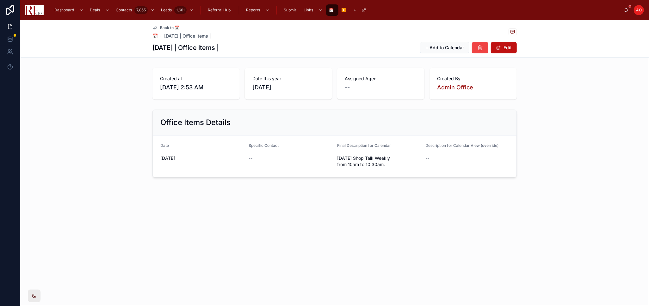
click at [458, 46] on span "+ Add to Calendar" at bounding box center [444, 48] width 39 height 6
click at [345, 159] on span "Tuesday Shop Talk Weekly from 10am to 10:30am." at bounding box center [378, 161] width 83 height 13
click at [315, 214] on div "Back to 📅 📅 11/11/2025 | Office Items | 11/11/2025 | Office Items | + Add to Ca…" at bounding box center [334, 120] width 628 height 200
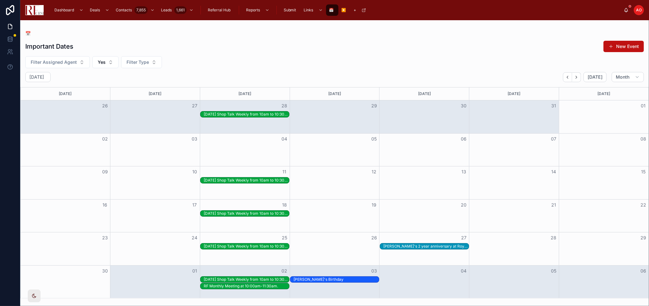
click at [620, 47] on button "New Event" at bounding box center [623, 46] width 40 height 11
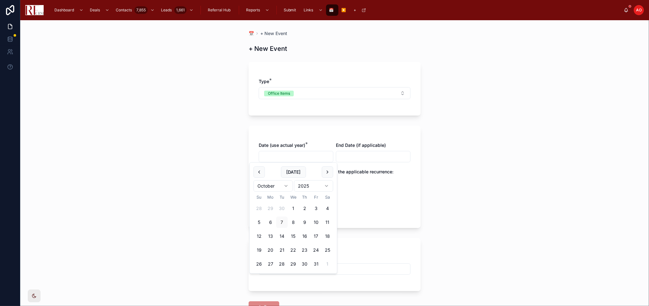
click at [283, 156] on input "text" at bounding box center [296, 156] width 74 height 9
click at [261, 237] on button "12" at bounding box center [258, 236] width 11 height 11
click at [286, 187] on html "**********" at bounding box center [324, 153] width 649 height 306
click at [292, 237] on button "12" at bounding box center [292, 236] width 11 height 11
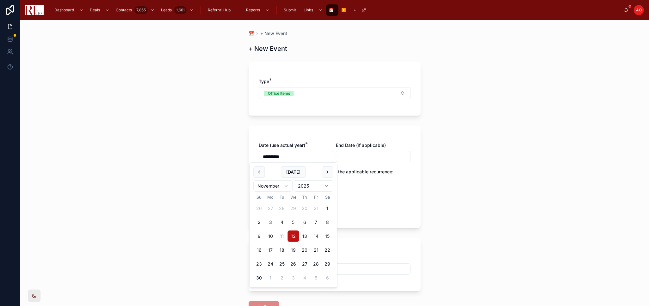
type input "**********"
click at [355, 210] on div "Yearly" at bounding box center [335, 209] width 152 height 6
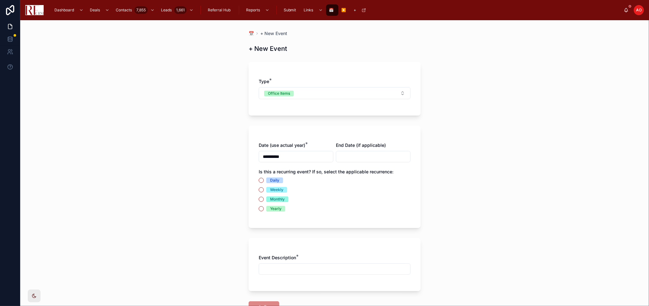
click at [273, 266] on input "text" at bounding box center [334, 269] width 151 height 9
paste input "**********"
click at [342, 270] on input "**********" at bounding box center [334, 269] width 151 height 9
paste input "**********"
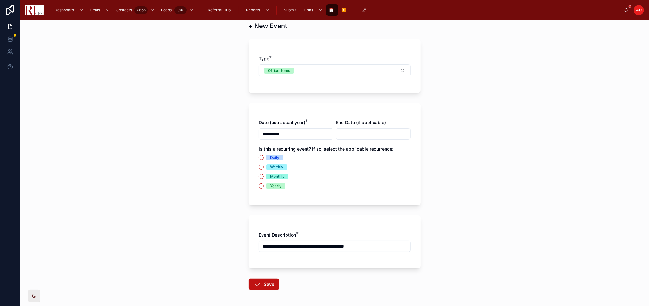
scroll to position [35, 0]
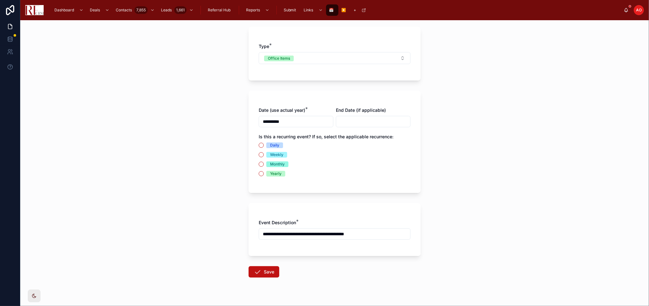
type input "**********"
click at [261, 272] on button "Save" at bounding box center [263, 271] width 31 height 11
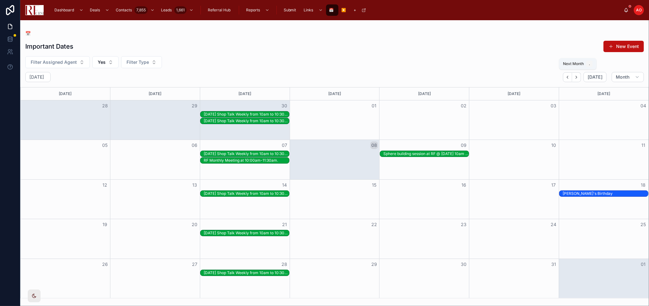
click at [577, 75] on icon "Next" at bounding box center [576, 77] width 5 height 5
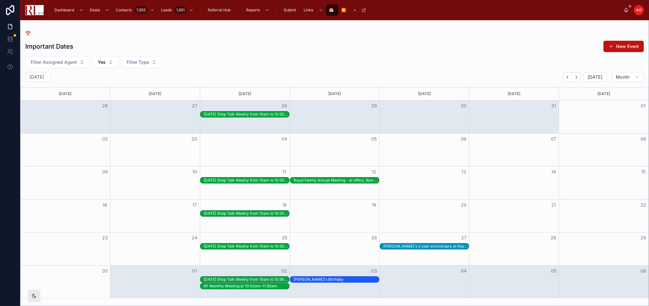
click at [626, 46] on button "New Event" at bounding box center [623, 46] width 40 height 11
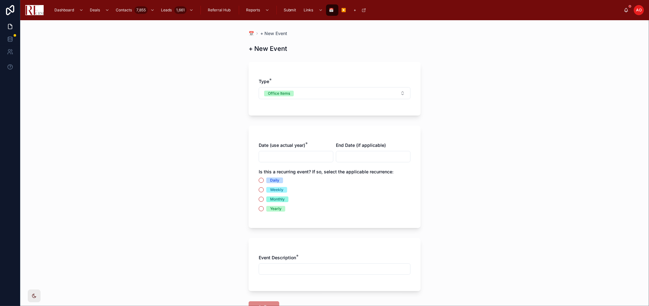
click at [284, 161] on input "text" at bounding box center [296, 156] width 74 height 9
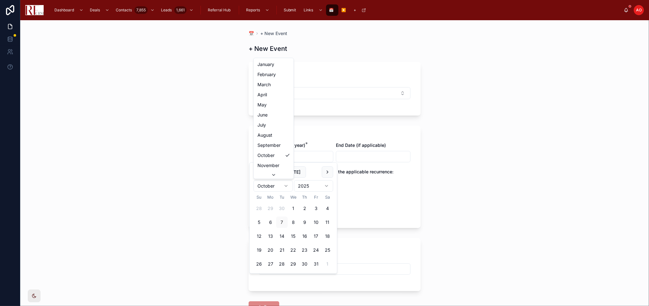
click at [286, 184] on html "Dashboard Deals Contacts 7,855 Leads 1,661 Referral Hub Reports Submit Links 📅 …" at bounding box center [324, 153] width 649 height 306
click at [282, 206] on button "2" at bounding box center [281, 208] width 11 height 11
type input "*********"
click at [362, 206] on div "Yearly" at bounding box center [335, 209] width 152 height 6
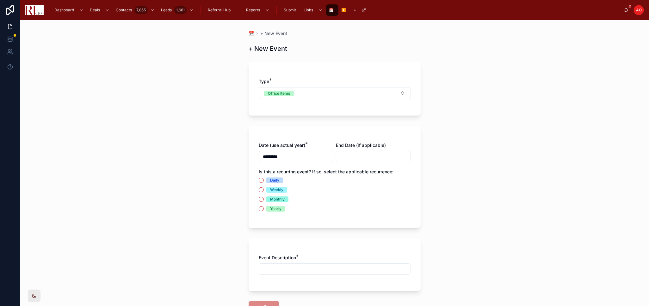
click at [292, 265] on input "text" at bounding box center [334, 269] width 151 height 9
paste input "**********"
drag, startPoint x: 345, startPoint y: 271, endPoint x: 332, endPoint y: 270, distance: 12.7
click at [332, 270] on input "**********" at bounding box center [334, 269] width 151 height 9
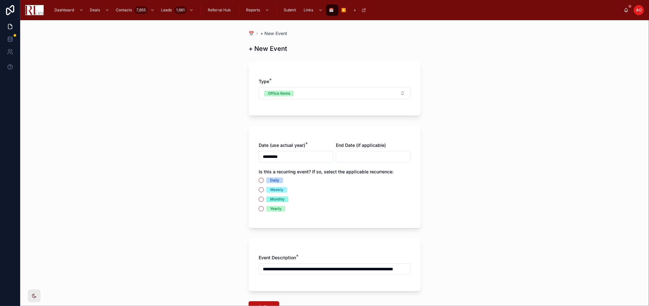
click at [332, 270] on input "**********" at bounding box center [334, 269] width 151 height 9
drag, startPoint x: 329, startPoint y: 268, endPoint x: 369, endPoint y: 268, distance: 40.5
click at [369, 268] on input "**********" at bounding box center [334, 269] width 151 height 9
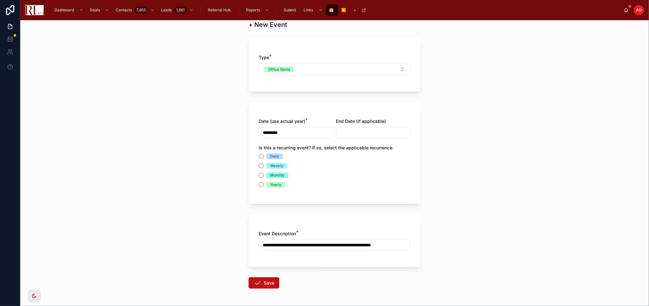
scroll to position [12, 0]
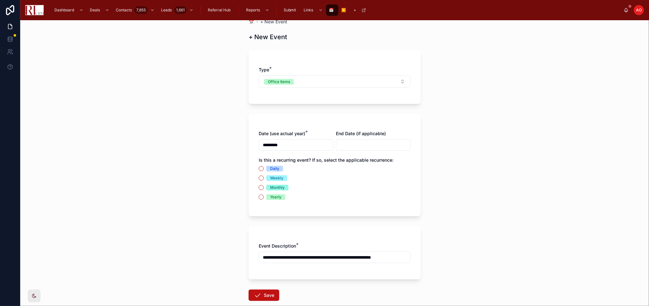
type input "**********"
click at [260, 299] on button "Save" at bounding box center [263, 295] width 31 height 11
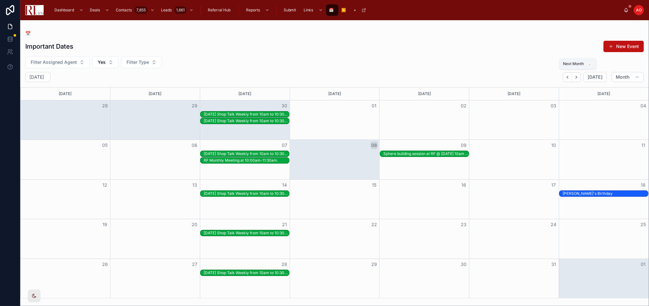
click at [576, 79] on icon "Next" at bounding box center [576, 77] width 5 height 5
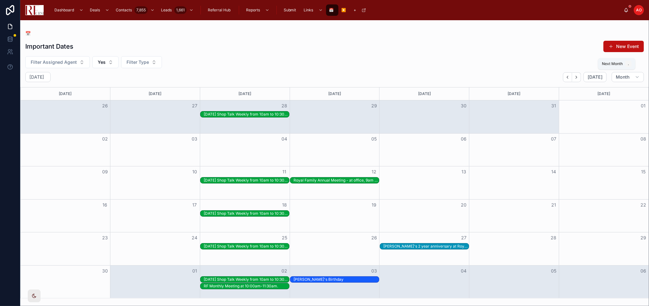
click at [576, 79] on icon "Next" at bounding box center [576, 77] width 5 height 5
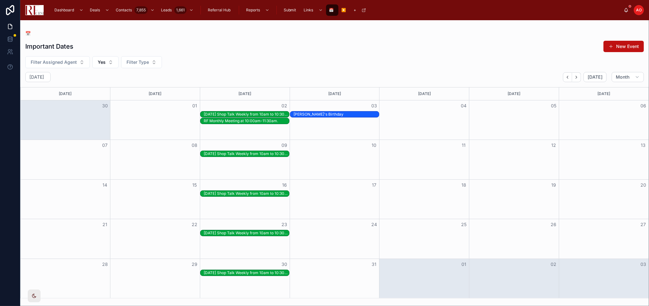
click at [254, 121] on div "RF Monthly Meeting at 10:00am-11:30am." at bounding box center [246, 121] width 85 height 5
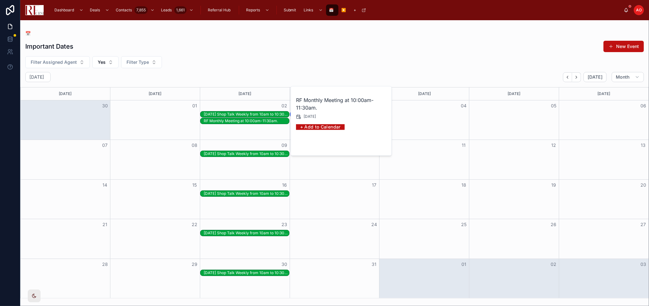
click at [371, 148] on span "Open" at bounding box center [370, 145] width 12 height 6
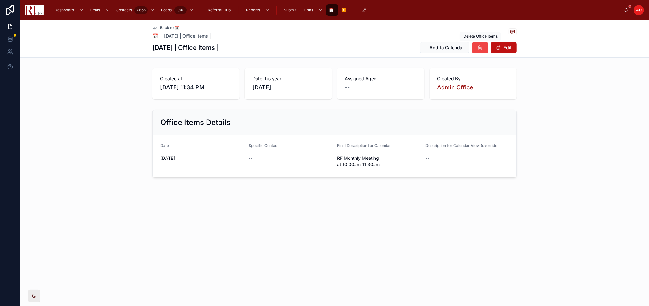
click at [480, 46] on icon at bounding box center [480, 48] width 6 height 6
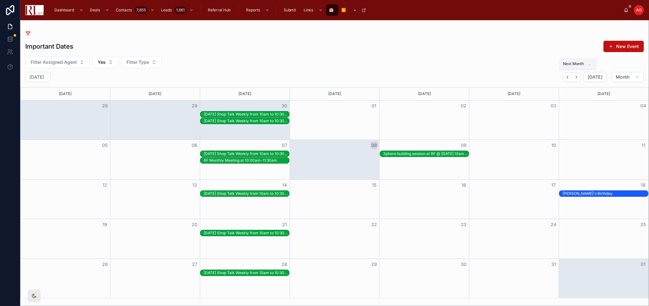
click at [575, 76] on icon "Next" at bounding box center [576, 77] width 5 height 5
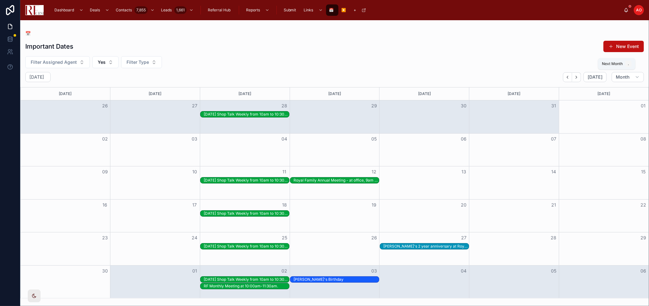
click at [575, 76] on icon "Next" at bounding box center [576, 77] width 5 height 5
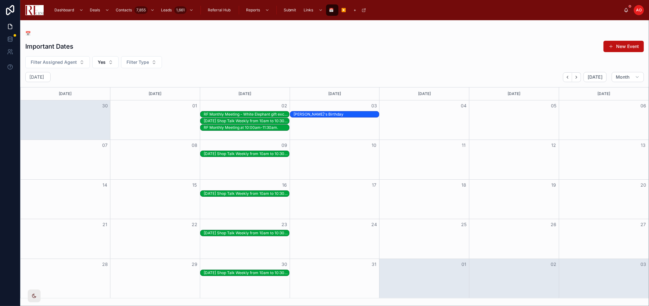
click at [234, 121] on div "Tuesday Shop Talk Weekly from 10am to 10:30am." at bounding box center [246, 121] width 85 height 5
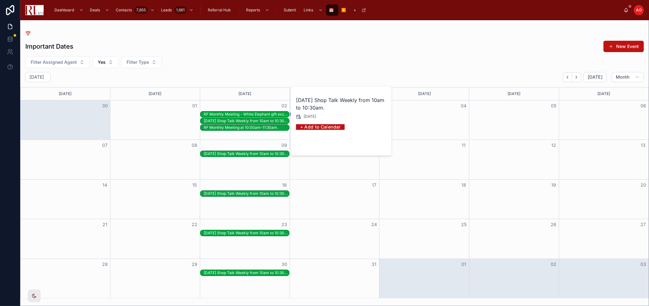
click at [376, 142] on button "Open" at bounding box center [373, 145] width 27 height 10
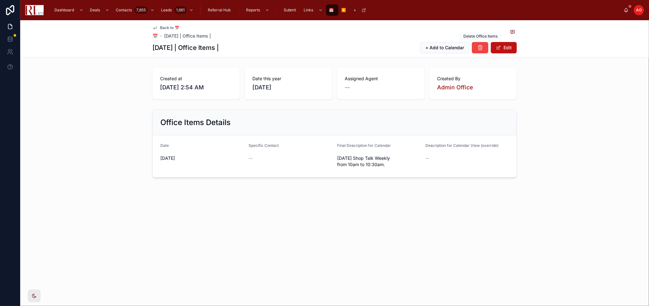
click at [482, 47] on icon at bounding box center [480, 48] width 6 height 6
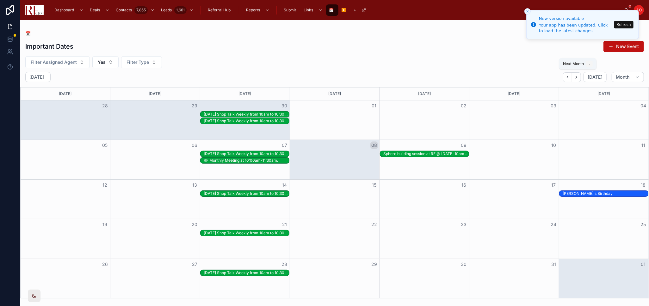
click at [578, 77] on icon "Next" at bounding box center [576, 77] width 5 height 5
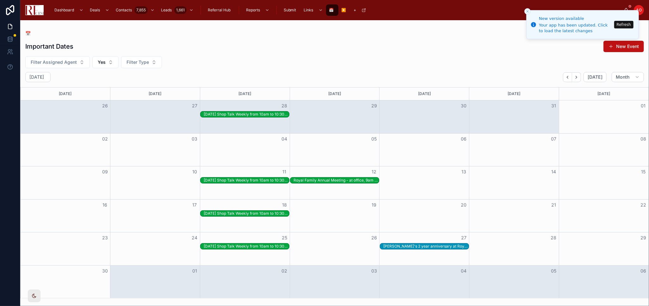
click at [578, 77] on icon "Next" at bounding box center [576, 77] width 5 height 5
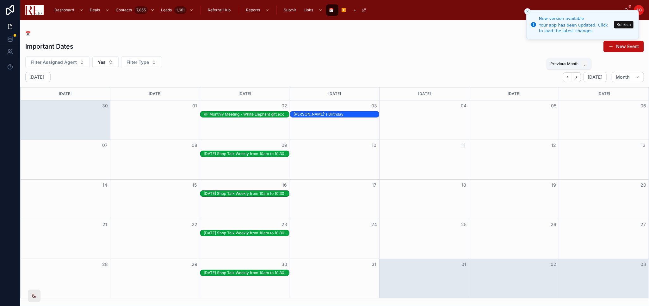
click at [565, 77] on button "Back" at bounding box center [567, 77] width 9 height 10
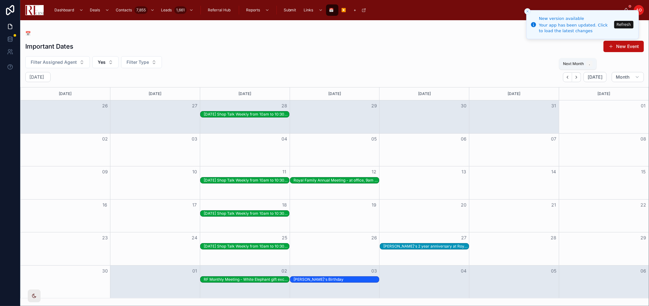
click at [578, 76] on icon "Next" at bounding box center [576, 77] width 5 height 5
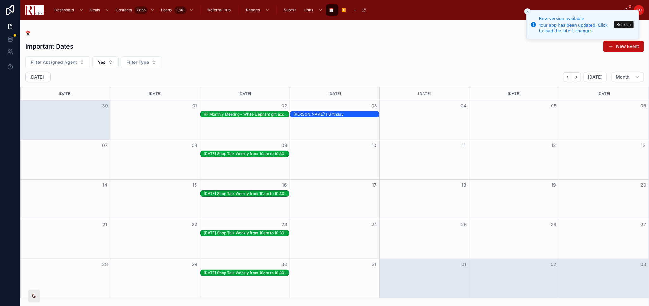
click at [614, 46] on button "New Event" at bounding box center [623, 46] width 40 height 11
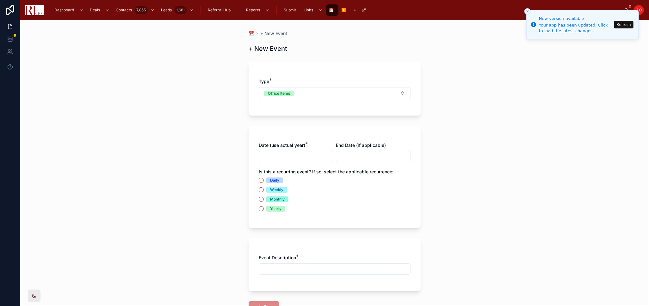
click at [284, 155] on input "text" at bounding box center [296, 156] width 74 height 9
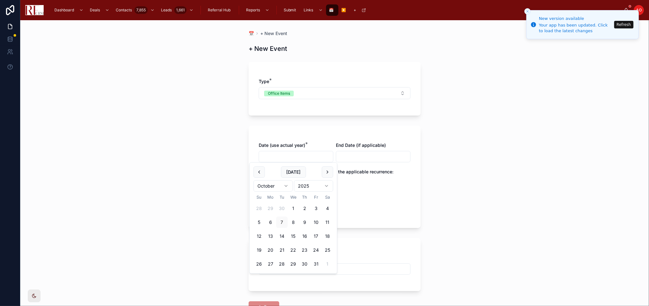
click at [285, 186] on html "New version available Your app has been updated. Click to load the latest chang…" at bounding box center [324, 153] width 649 height 306
click at [305, 224] on button "11" at bounding box center [304, 222] width 11 height 11
type input "**********"
click at [377, 221] on div "**********" at bounding box center [334, 177] width 172 height 102
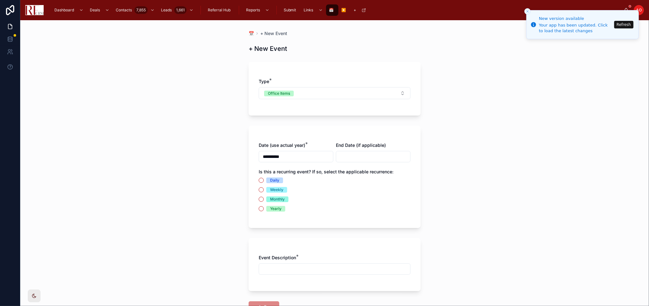
click at [310, 272] on input "text" at bounding box center [334, 269] width 151 height 9
paste input "**********"
drag, startPoint x: 331, startPoint y: 269, endPoint x: 372, endPoint y: 271, distance: 40.5
click at [372, 271] on input "**********" at bounding box center [334, 269] width 151 height 9
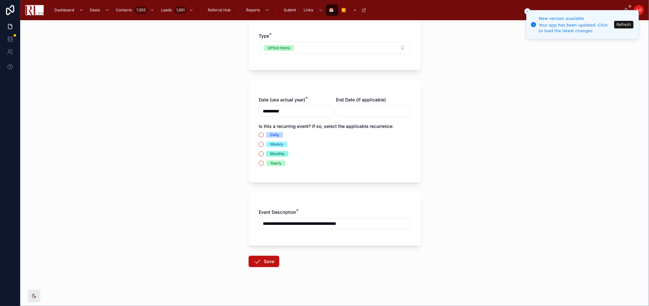
scroll to position [47, 0]
type input "**********"
click at [264, 262] on button "Save" at bounding box center [263, 260] width 31 height 11
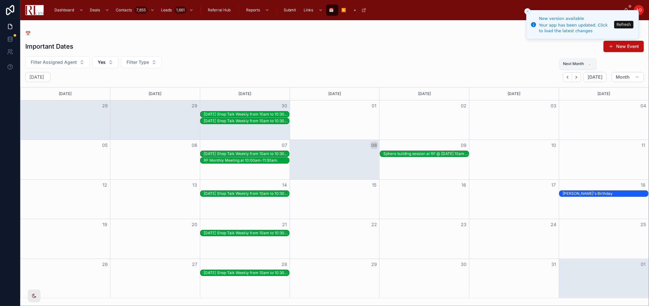
click at [576, 74] on button "Next" at bounding box center [576, 77] width 9 height 10
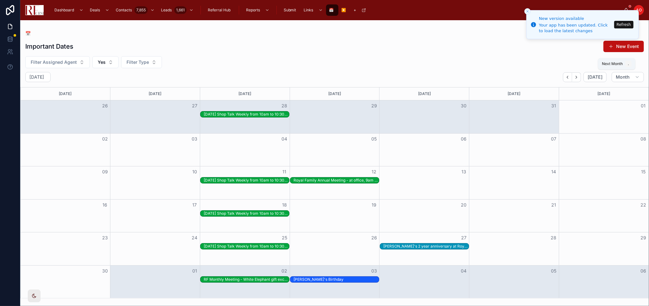
click at [576, 74] on button "Next" at bounding box center [576, 77] width 9 height 10
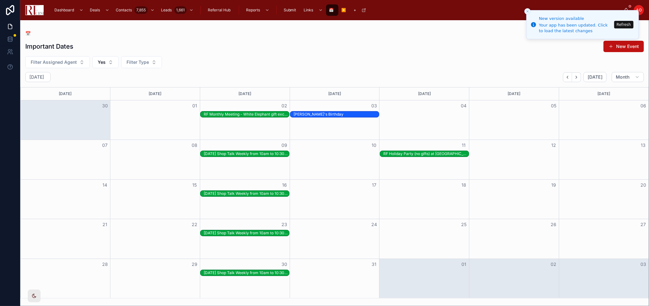
click at [626, 26] on button "Refresh" at bounding box center [623, 25] width 19 height 8
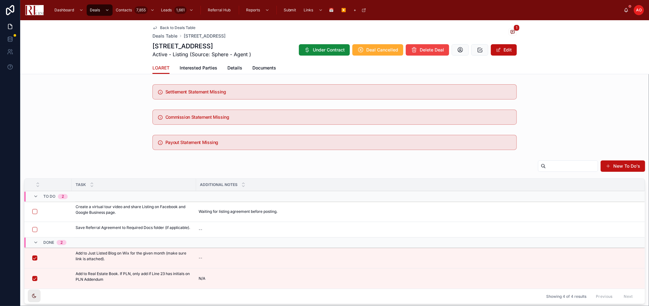
click at [203, 177] on div "New To Do's Task Additional Notes To Do 2 Create a virtual tour video and share…" at bounding box center [334, 232] width 621 height 144
